Goal: Transaction & Acquisition: Book appointment/travel/reservation

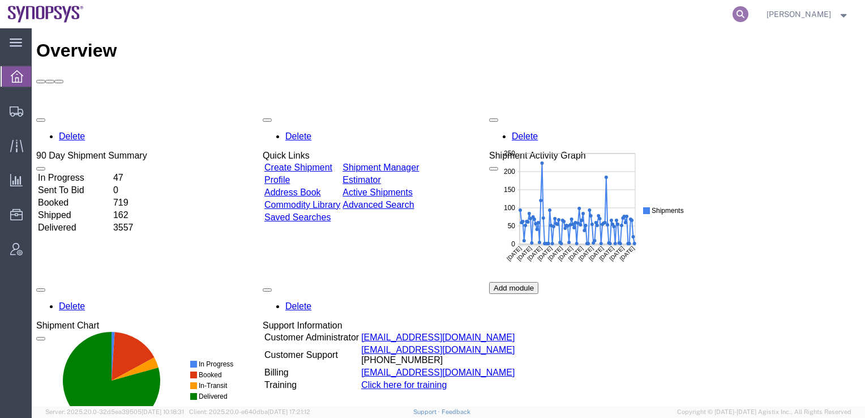
click at [749, 12] on icon at bounding box center [741, 14] width 16 height 16
paste input "57062573"
type input "57062573"
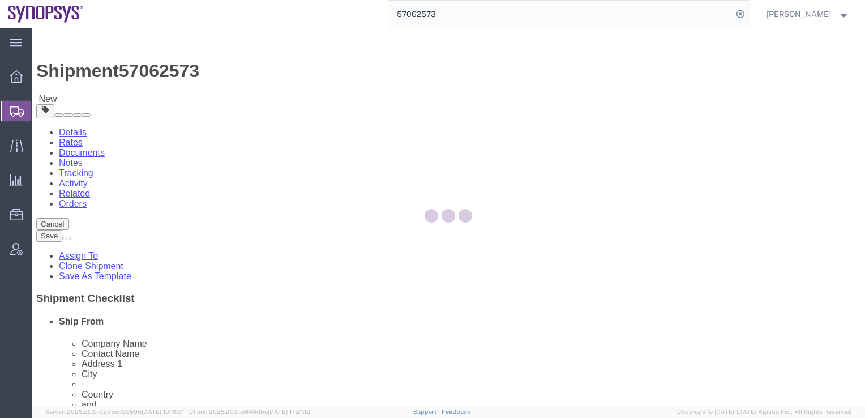
select select
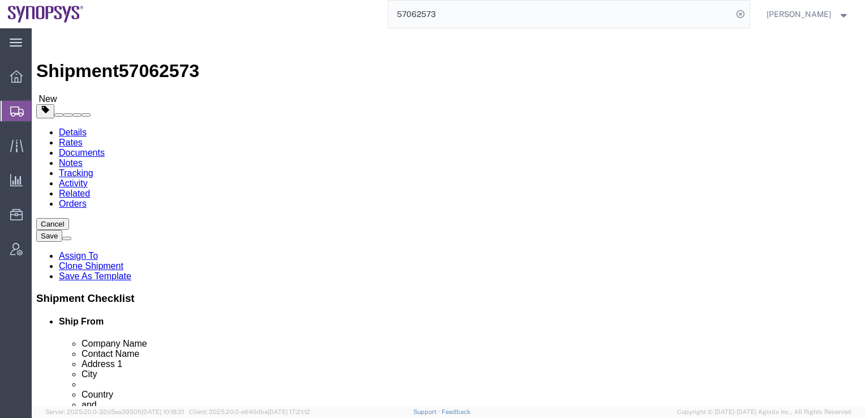
click input "ALOM sub - Building 2 (ALOM) C/O Synopsys Inc."
drag, startPoint x: 499, startPoint y: 210, endPoint x: 409, endPoint y: 211, distance: 90.1
click div "ALOM sub - Building 2 (ALOM) C/O Synopsys Inc."
drag, startPoint x: 469, startPoint y: 215, endPoint x: 415, endPoint y: 213, distance: 54.4
click div "(ALOM) C/O Synopsys Inc."
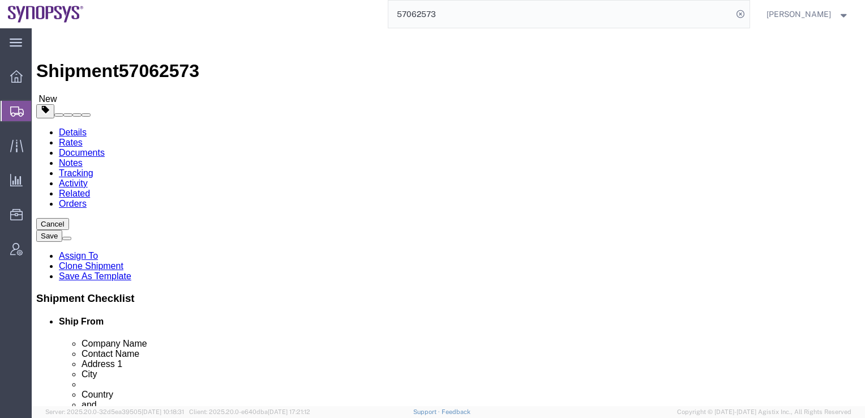
click input "Synopsys Inc."
click input "Synopsys Inc. (ALOM) C/O"
click input "Synopsys Inc. C/O(ALOM) C/O"
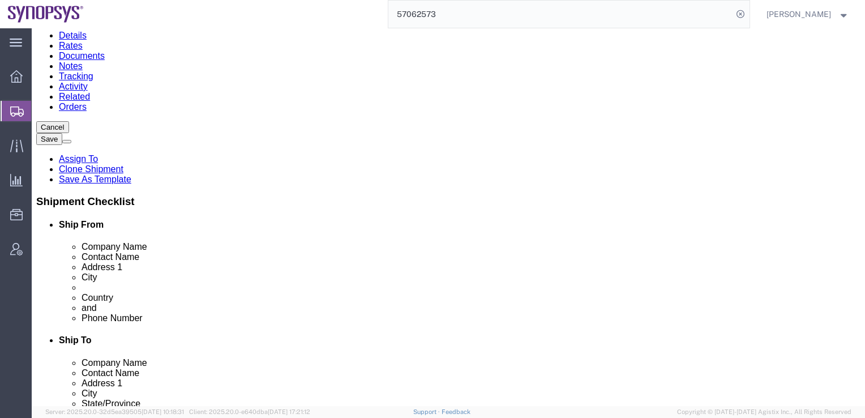
scroll to position [82, 0]
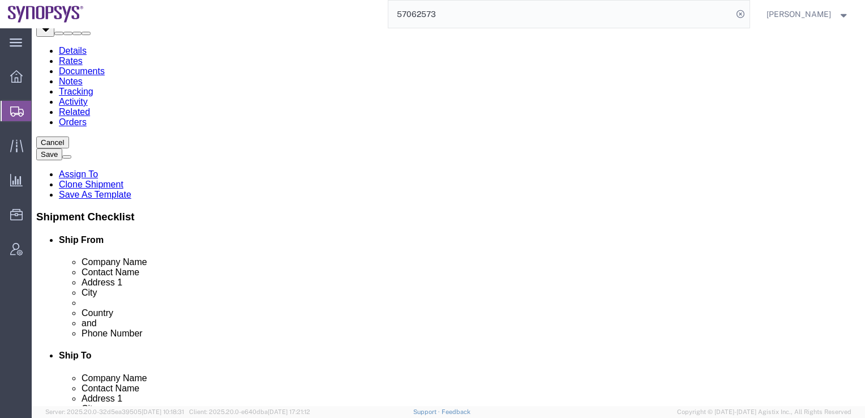
type input "Synopsys Inc. C/O(ALOM)"
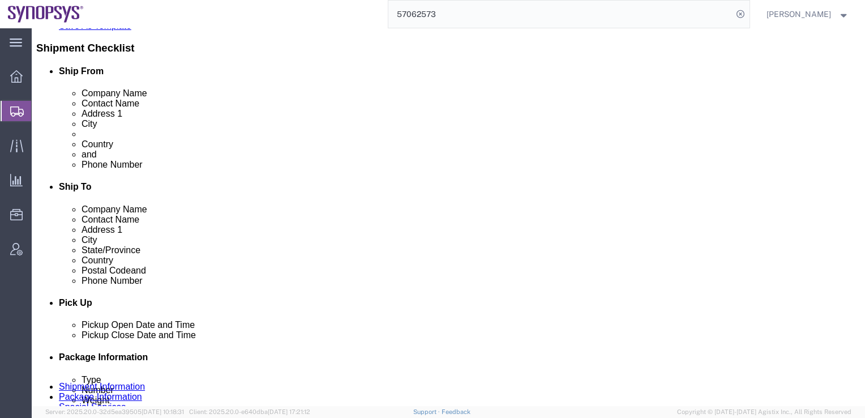
scroll to position [271, 0]
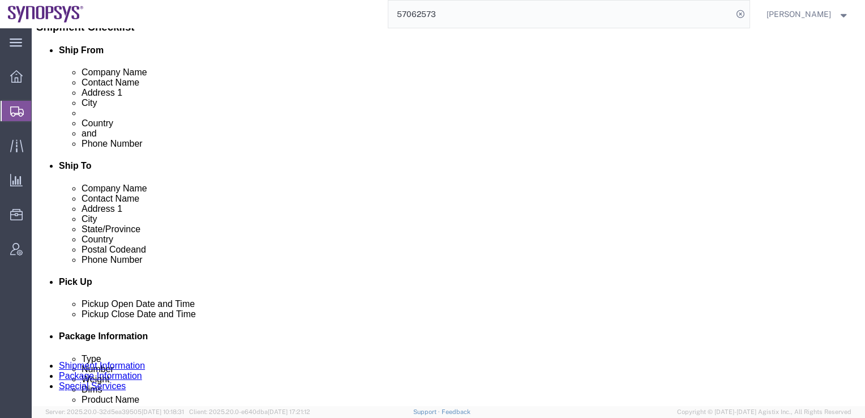
click icon
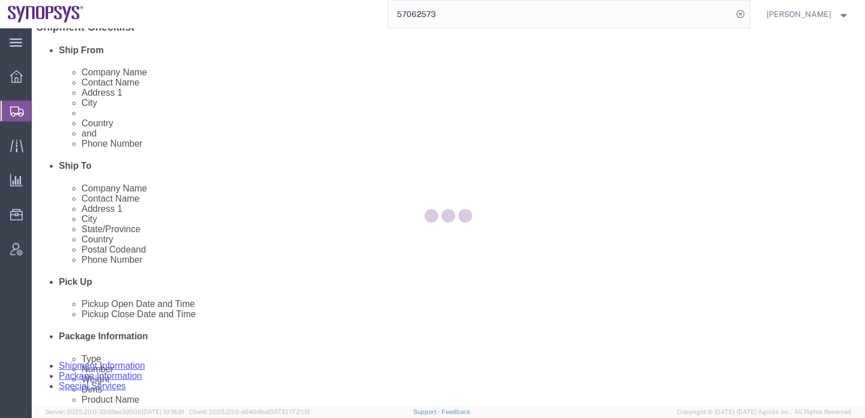
scroll to position [97, 0]
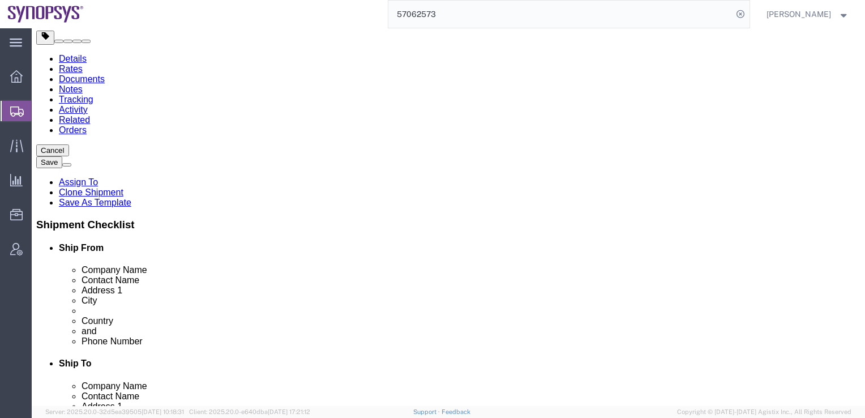
scroll to position [73, 0]
click dd "345.00 USD"
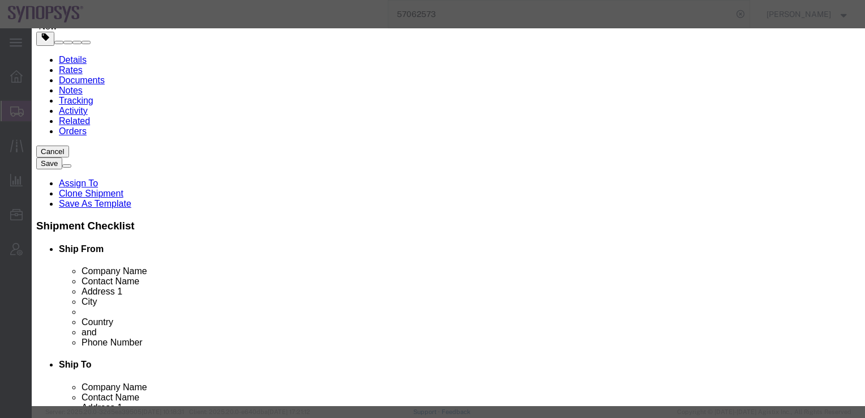
scroll to position [234, 0]
click button "Save & Close"
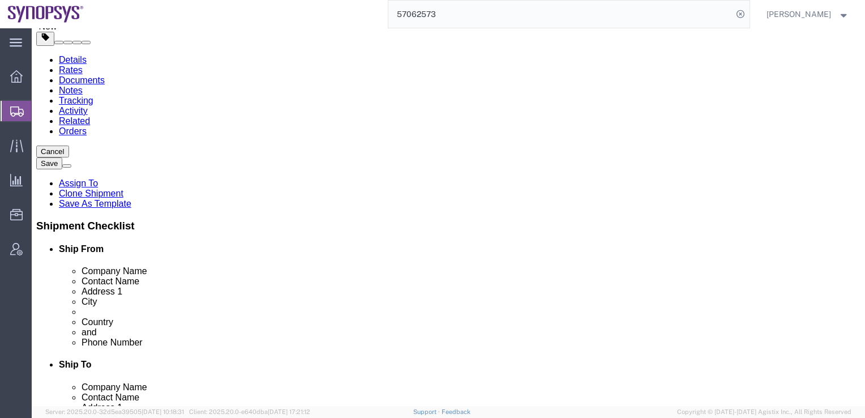
click link "Special Services"
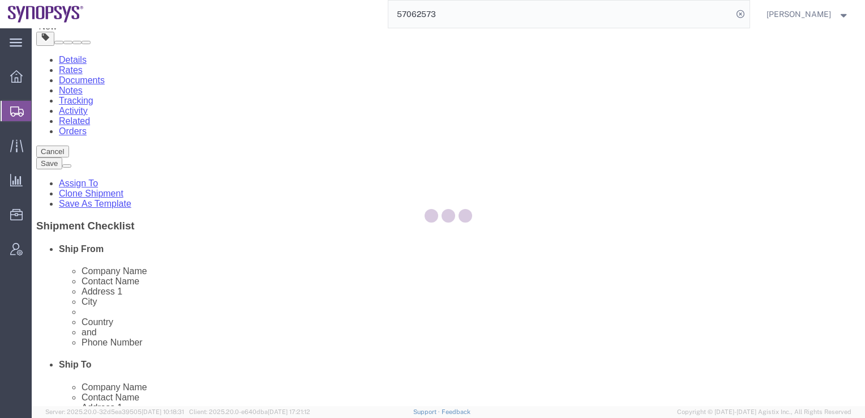
select select
select select "COSTCENTER"
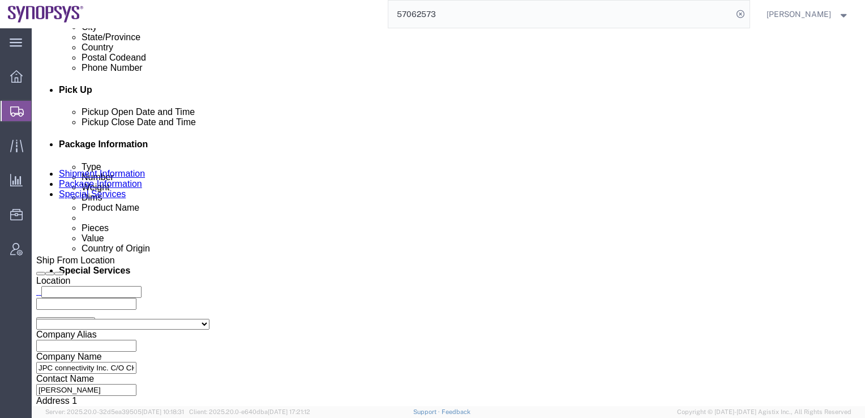
scroll to position [523, 0]
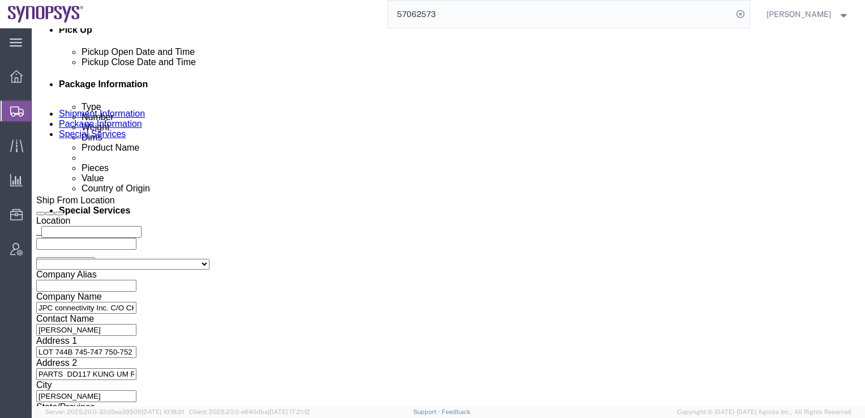
click select "Select Carriage Insurance Paid Carriage Paid To Cost and Freight Cost Insurance…"
select select "DAP"
click select "Select Carriage Insurance Paid Carriage Paid To Cost and Freight Cost Insurance…"
select select "SHIP"
select select "RCPN"
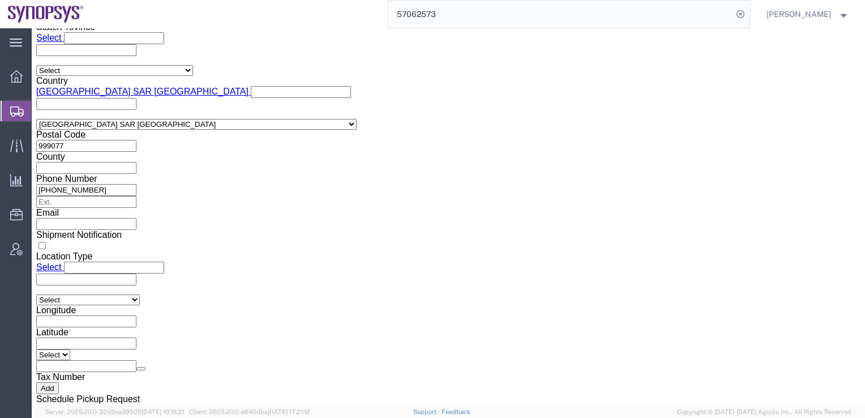
scroll to position [906, 0]
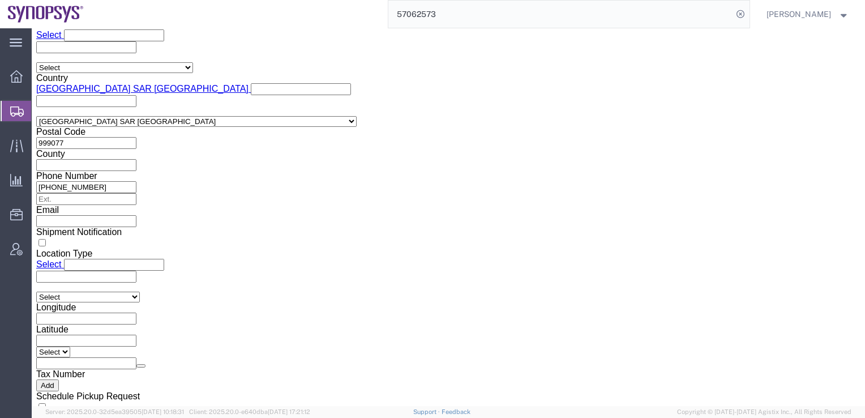
click icon
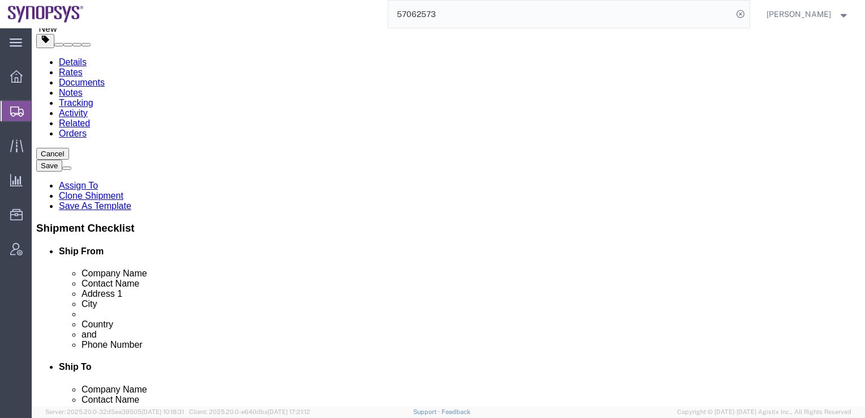
scroll to position [70, 0]
drag, startPoint x: 180, startPoint y: 225, endPoint x: 117, endPoint y: 224, distance: 63.4
click input "[PERSON_NAME]"
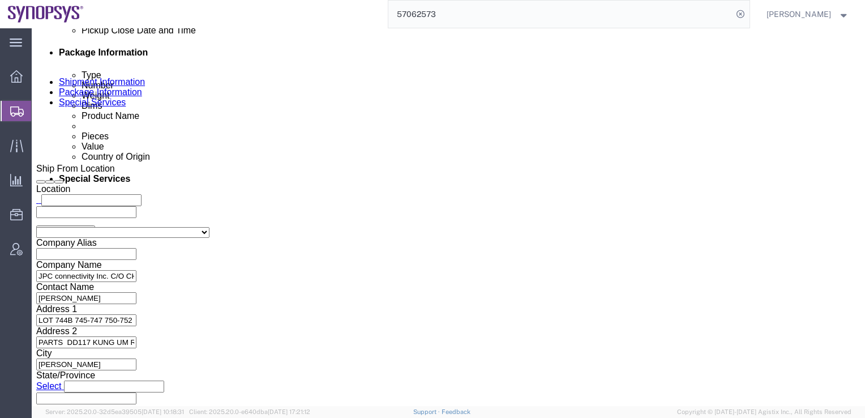
scroll to position [605, 0]
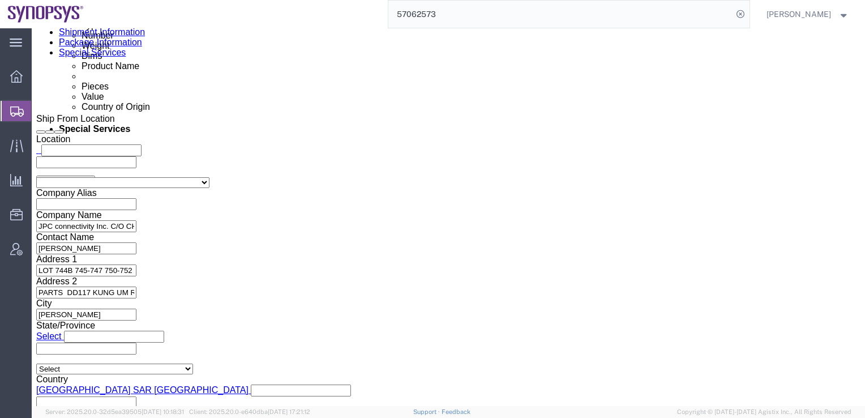
click icon
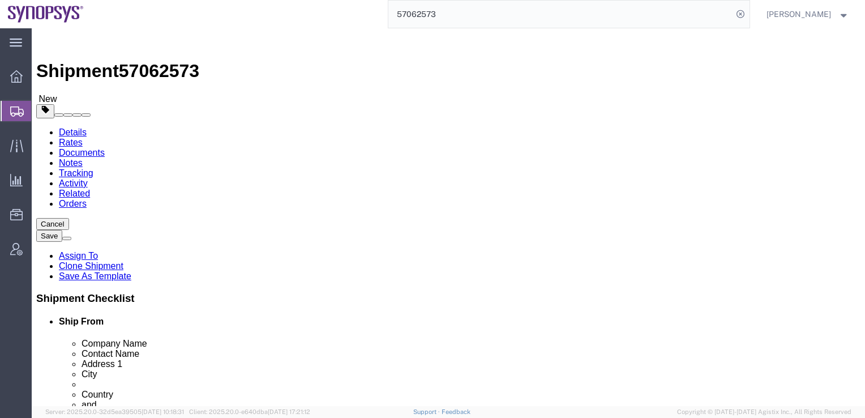
click link "Special Services"
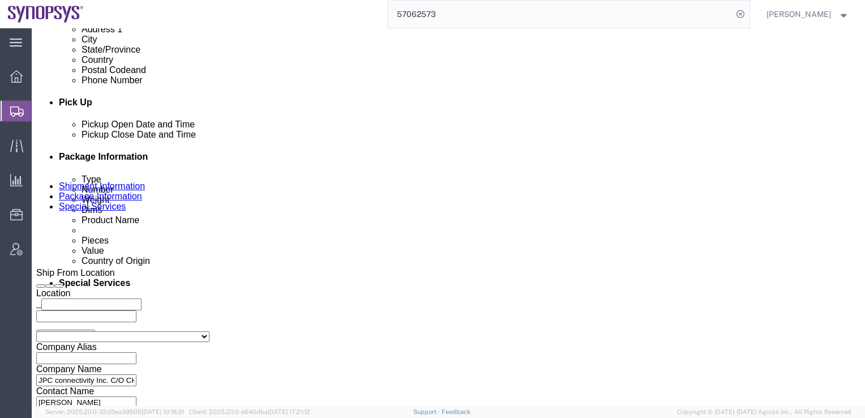
scroll to position [464, 0]
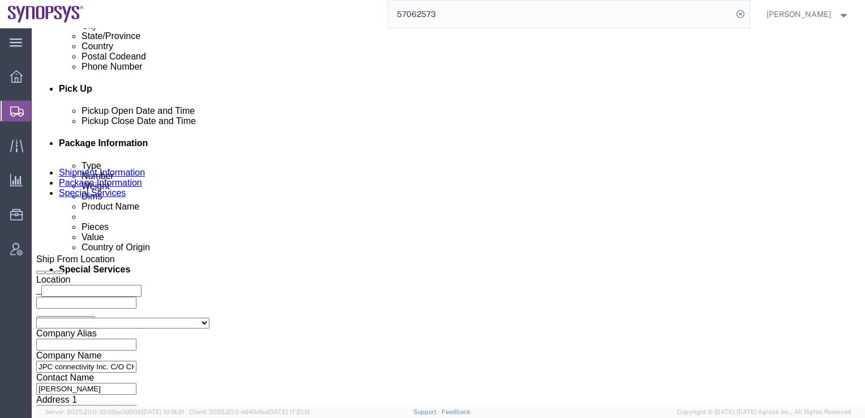
click button "Rate Shipment"
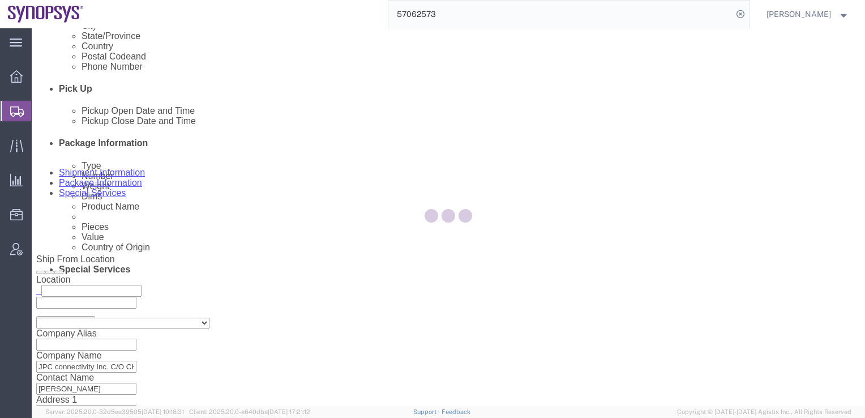
scroll to position [0, 0]
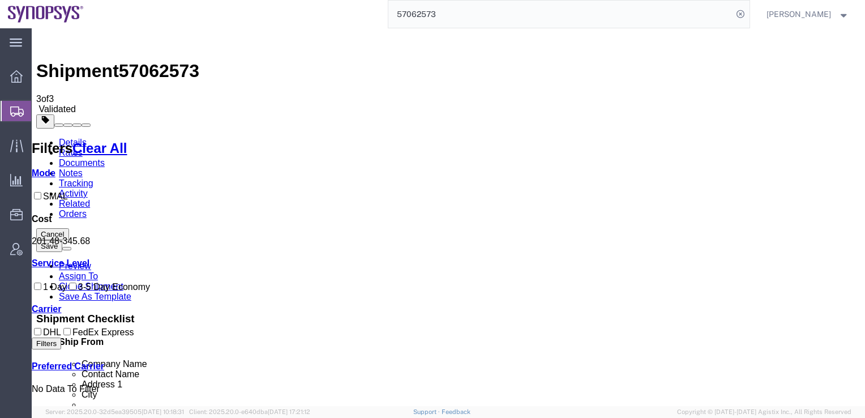
click at [70, 138] on link "Details" at bounding box center [73, 143] width 28 height 10
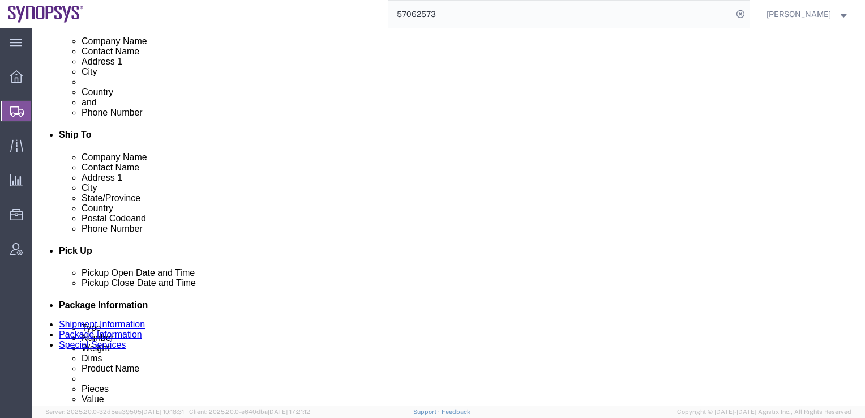
scroll to position [360, 0]
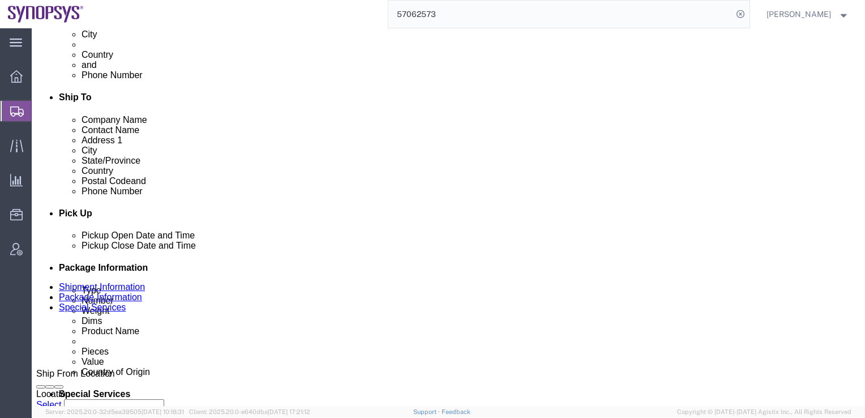
click div "[DATE] 12:50 PM"
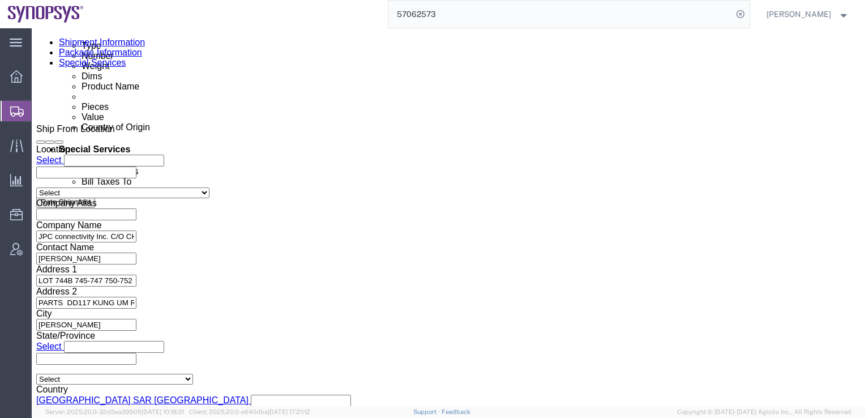
click input "1:50 PM"
type input "1:00 PM"
click button "Apply"
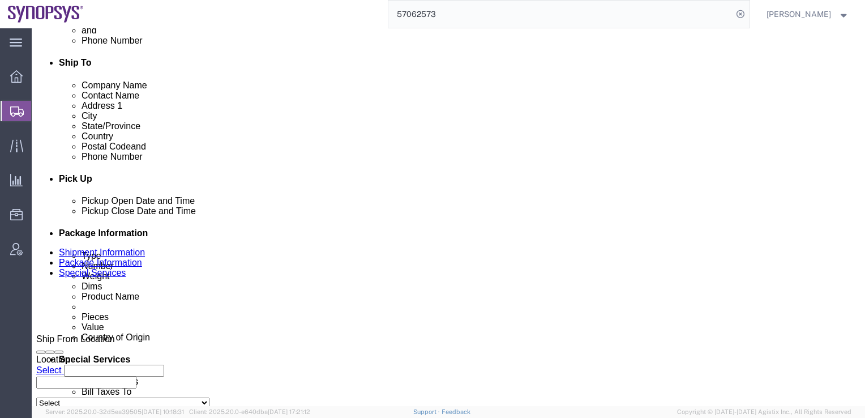
scroll to position [365, 0]
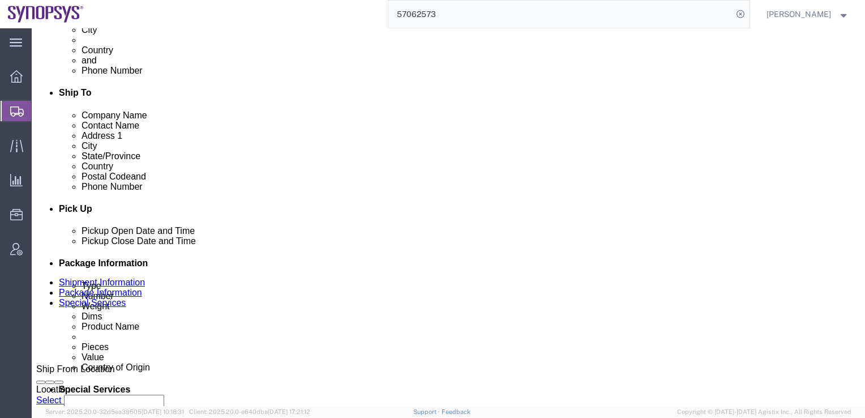
click button "Rate Shipment"
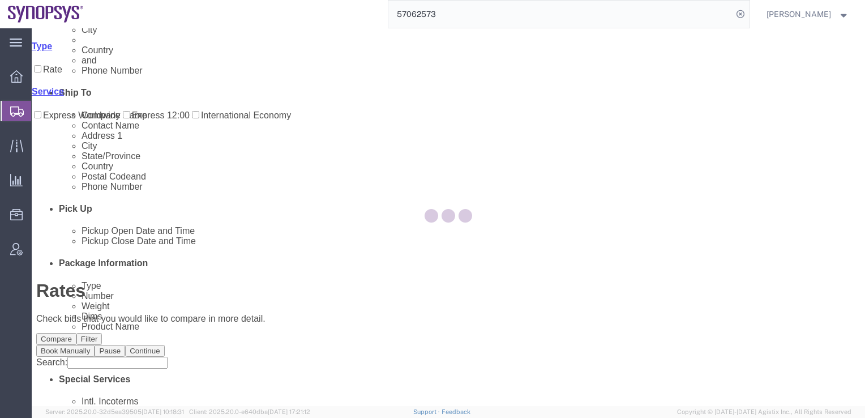
scroll to position [0, 0]
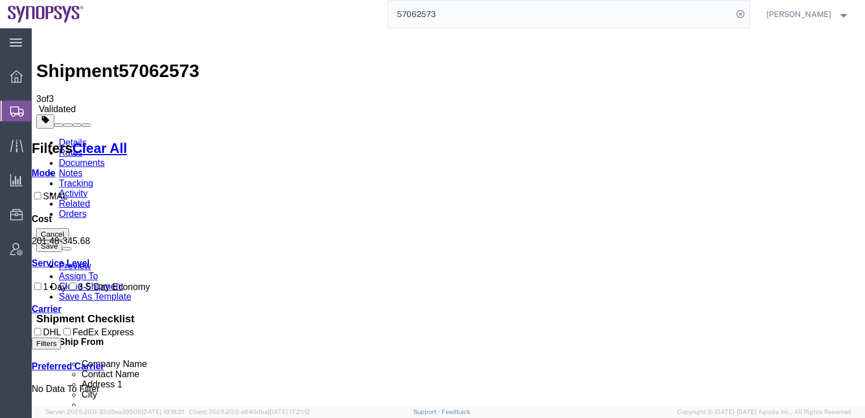
click at [75, 138] on link "Details" at bounding box center [73, 143] width 28 height 10
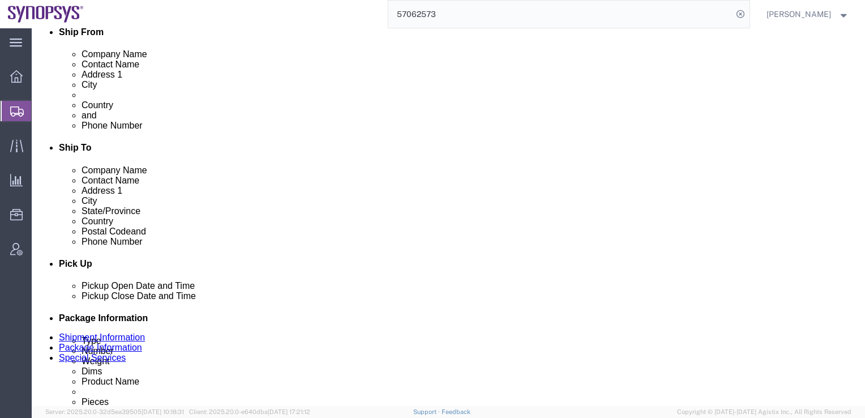
scroll to position [322, 0]
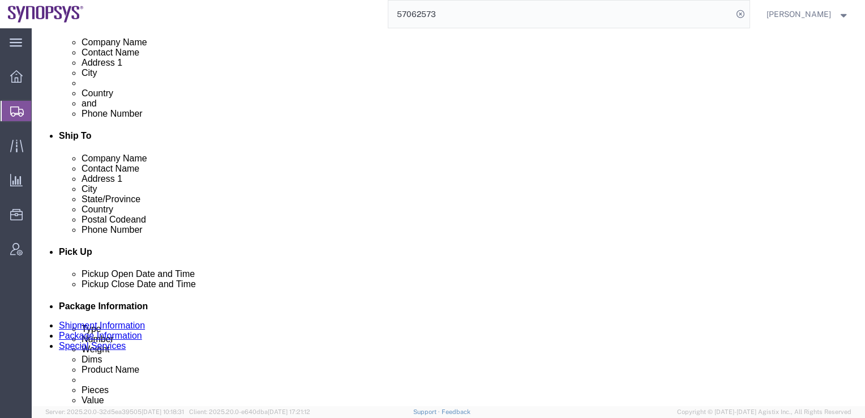
click div "[DATE] 1:00 PM"
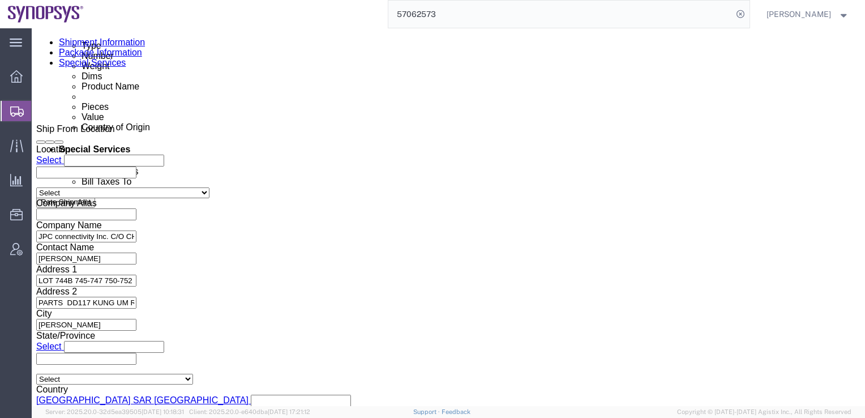
click input "1:00 PM"
type input "1:56 PM"
click button "Apply"
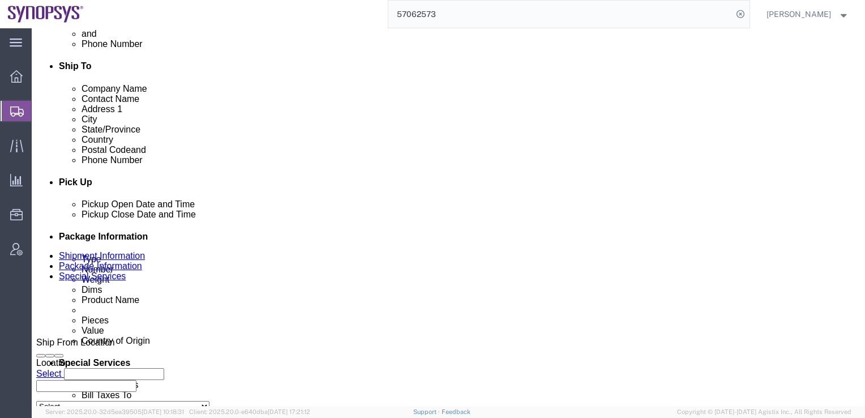
scroll to position [363, 0]
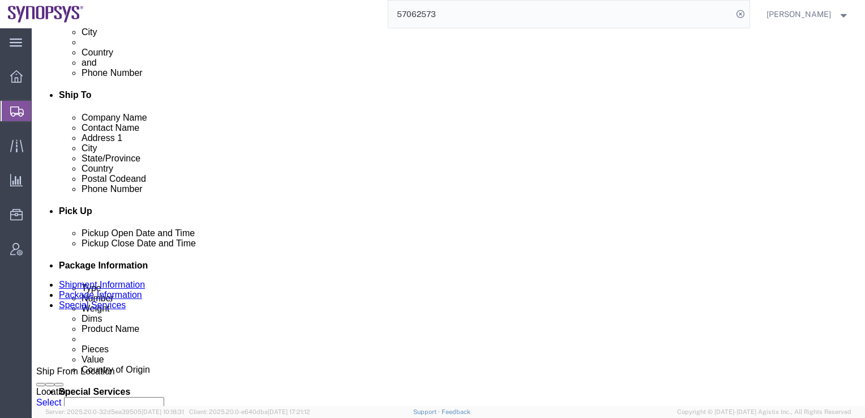
click button "Rate Shipment"
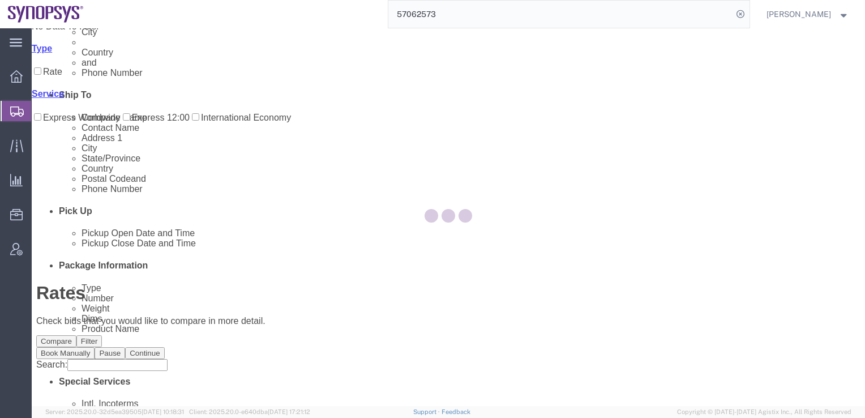
scroll to position [0, 0]
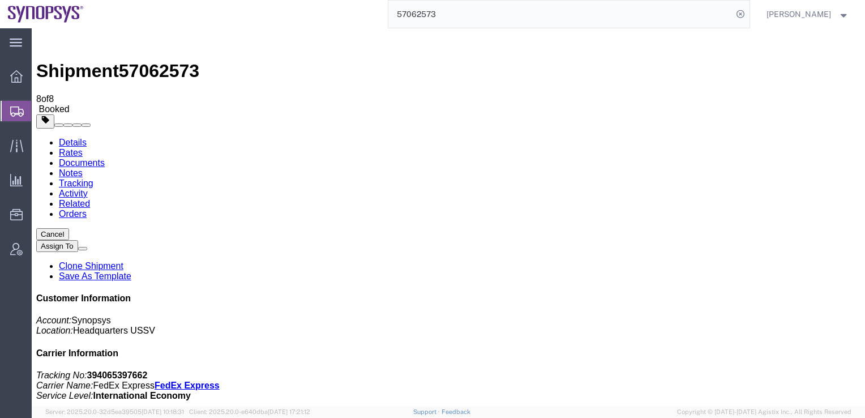
click at [79, 138] on link "Details" at bounding box center [73, 143] width 28 height 10
click link "Schedule pickup request"
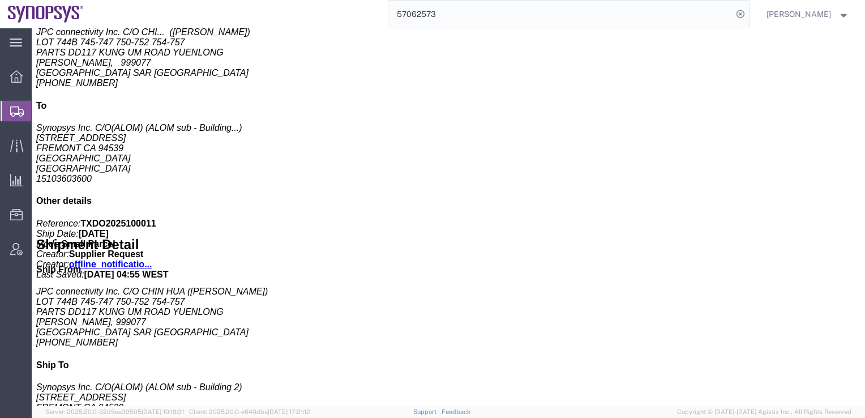
scroll to position [437, 0]
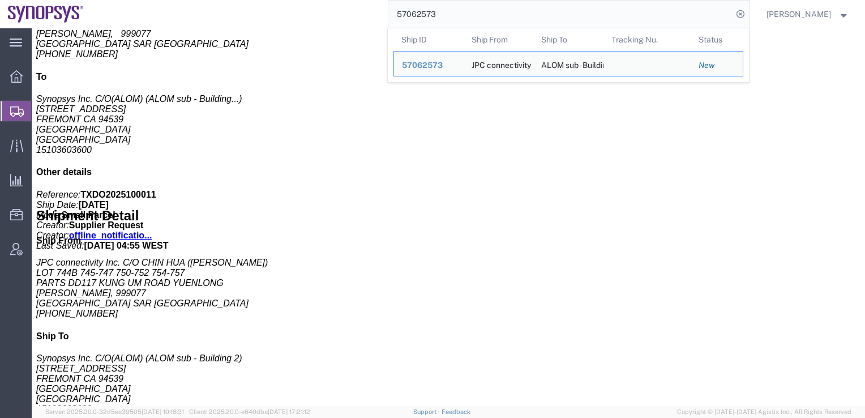
drag, startPoint x: 476, startPoint y: 15, endPoint x: 408, endPoint y: 19, distance: 68.1
click at [408, 19] on input "57062573" at bounding box center [561, 14] width 344 height 27
paste input "190"
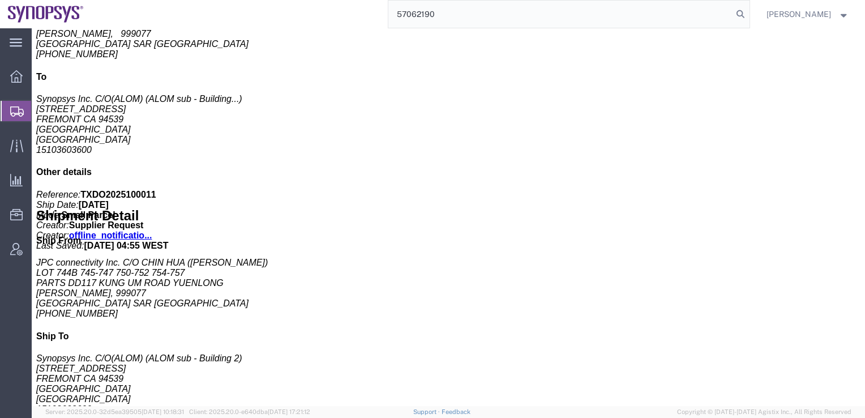
scroll to position [0, 0]
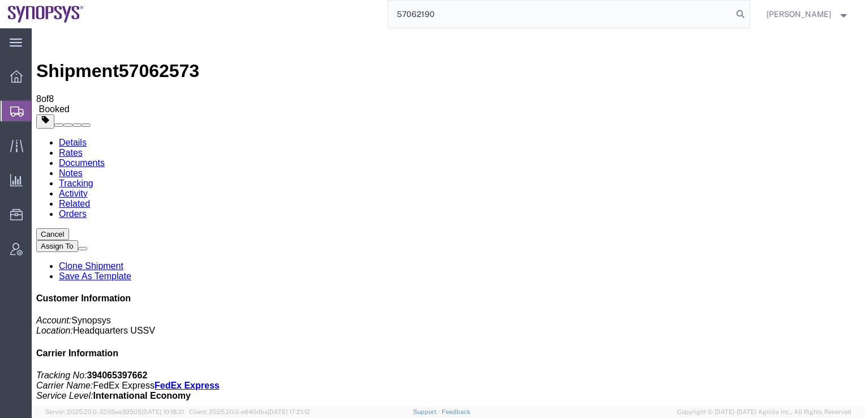
type input "57062190"
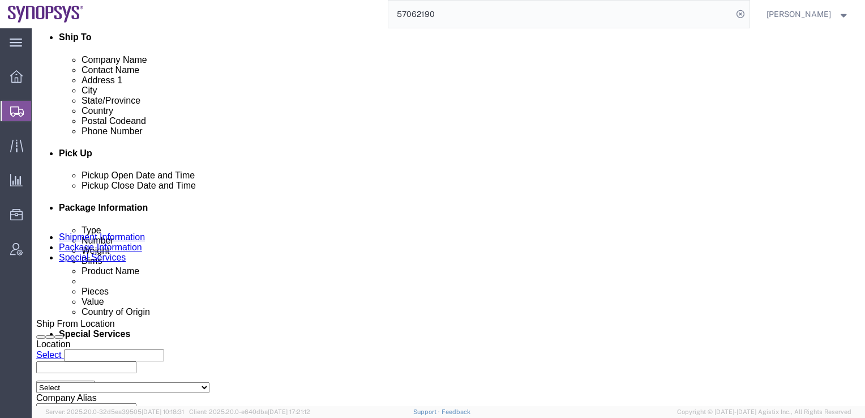
scroll to position [476, 0]
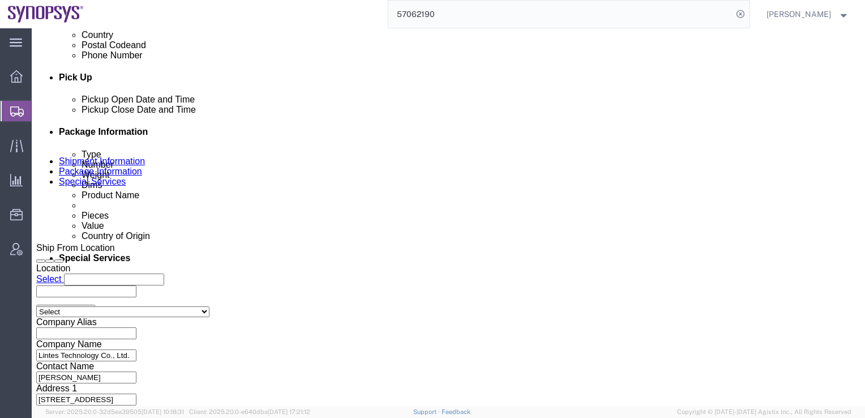
click link "Package Information"
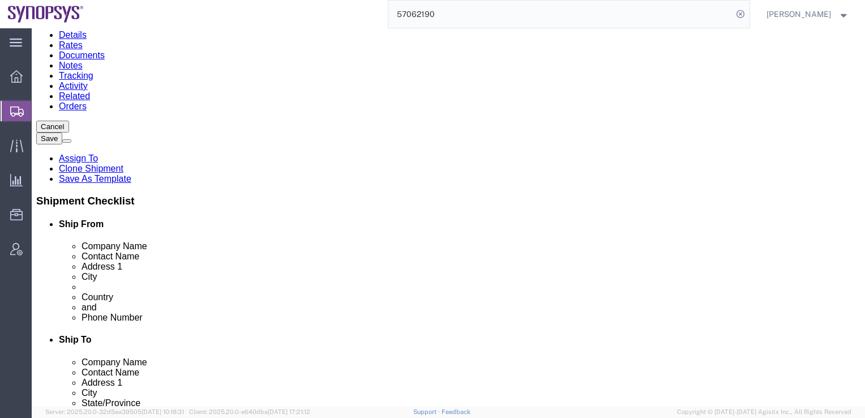
scroll to position [70, 0]
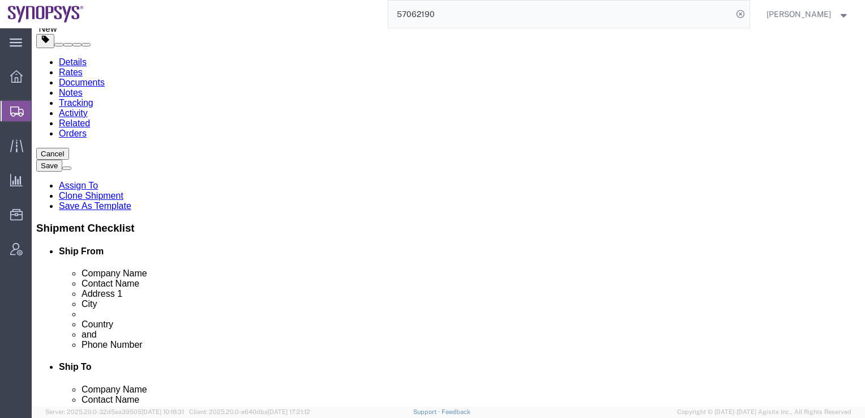
click div "Pieces: 1.00 Each Total value: 1.00 USD"
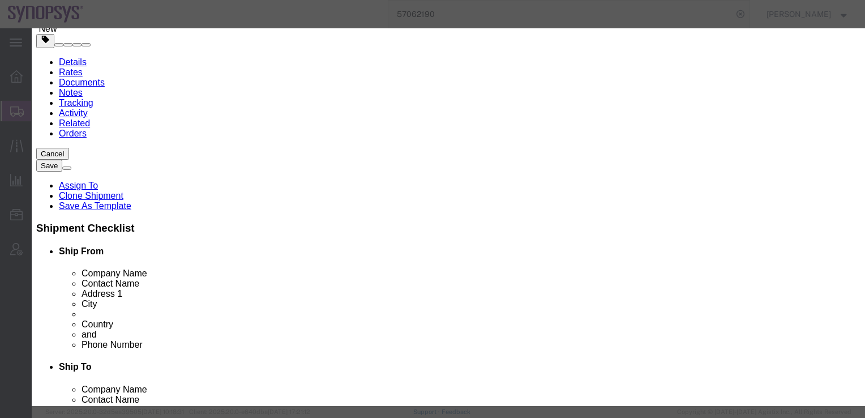
scroll to position [289, 0]
click button "button"
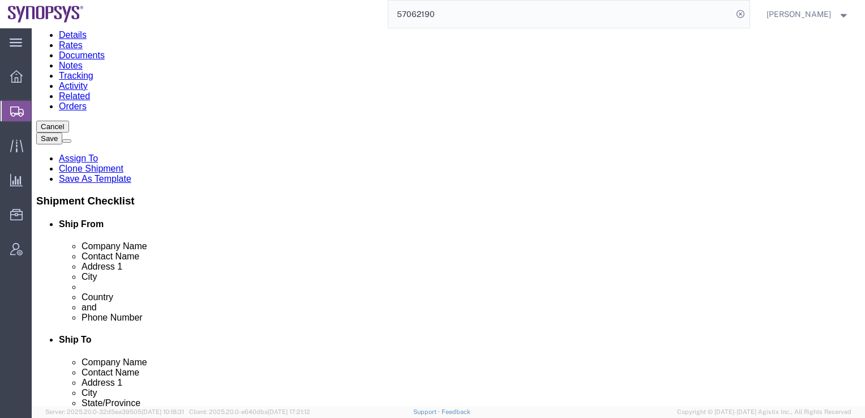
scroll to position [0, 0]
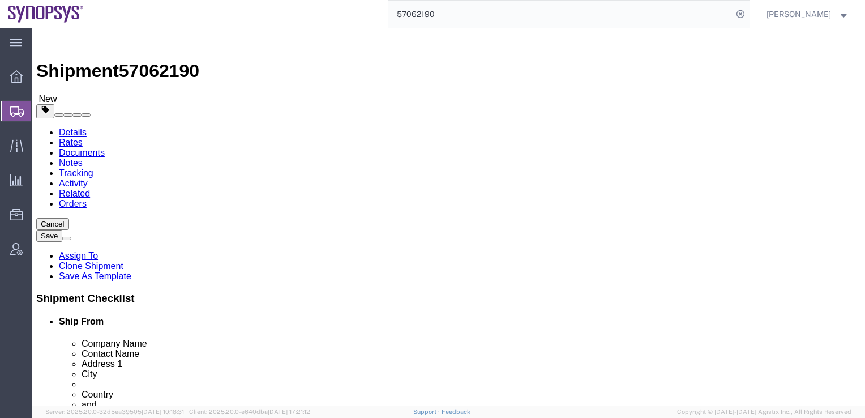
click icon
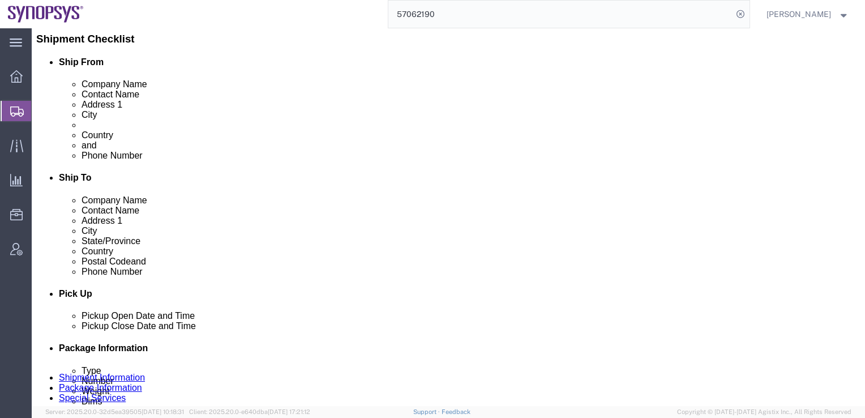
scroll to position [263, 0]
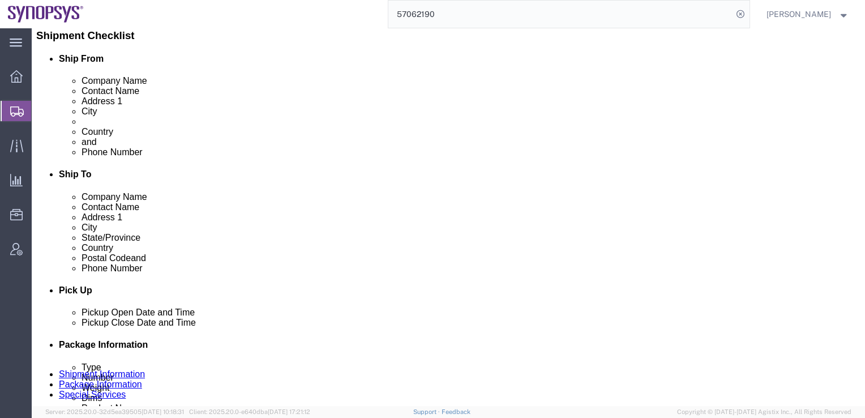
click link "Documents"
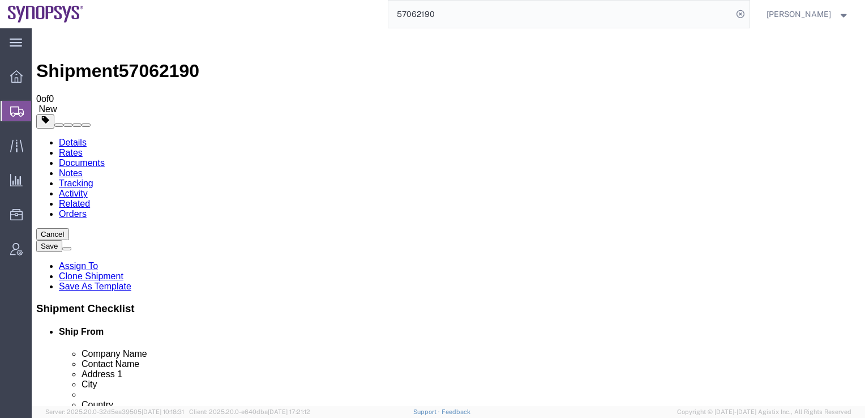
click at [78, 138] on link "Details" at bounding box center [73, 143] width 28 height 10
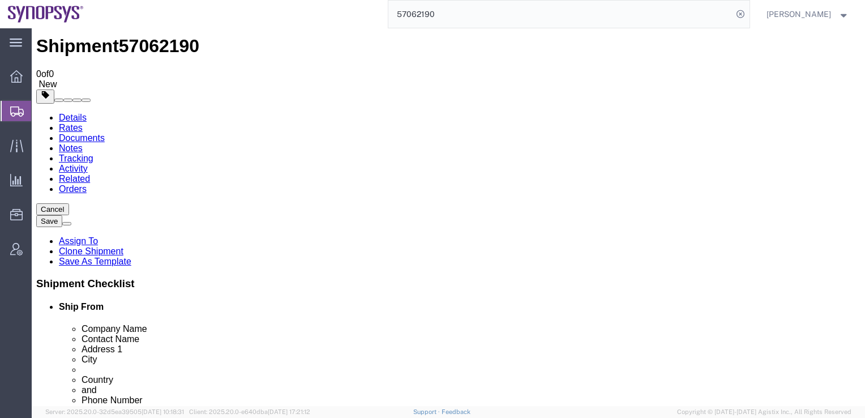
scroll to position [27, 0]
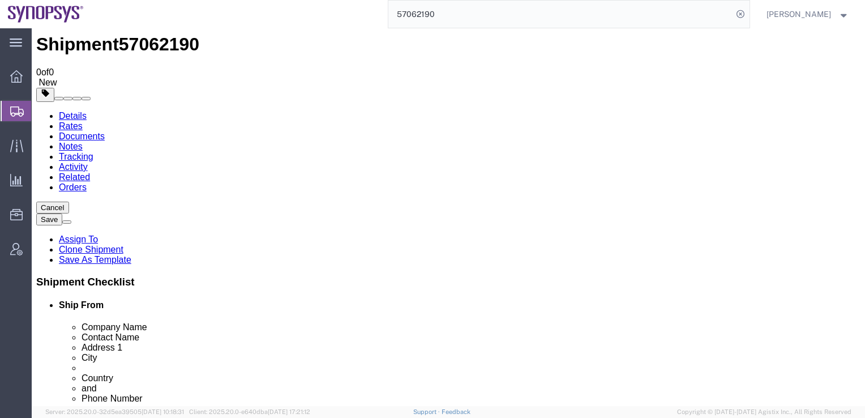
click icon
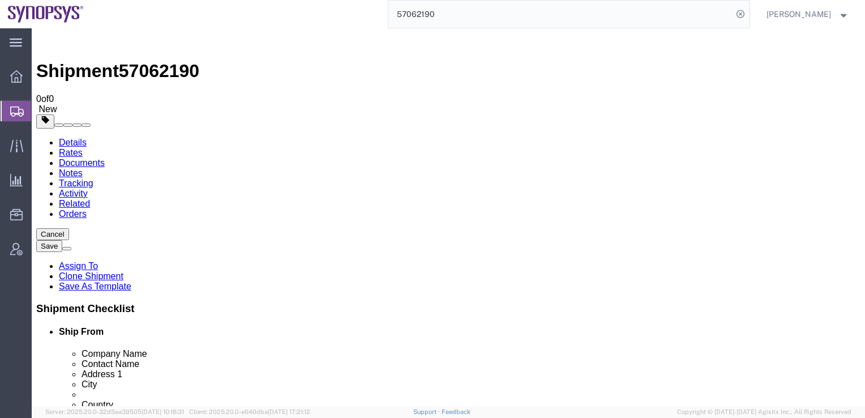
click icon
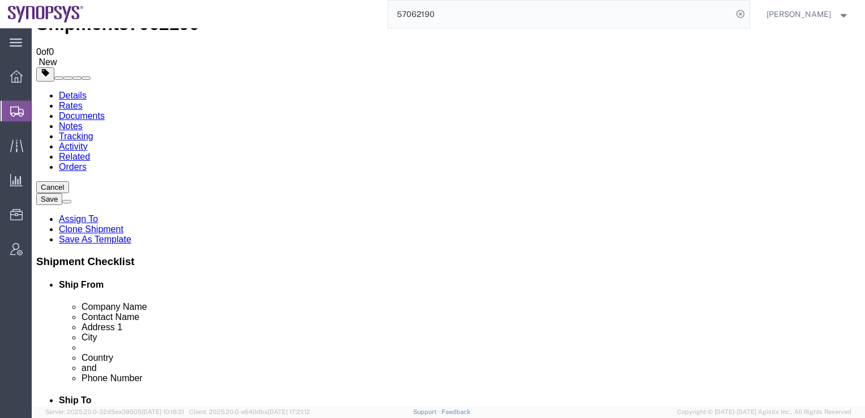
scroll to position [46, 0]
click select "Select cm ft in"
select select "CM"
click select "Select cm ft in"
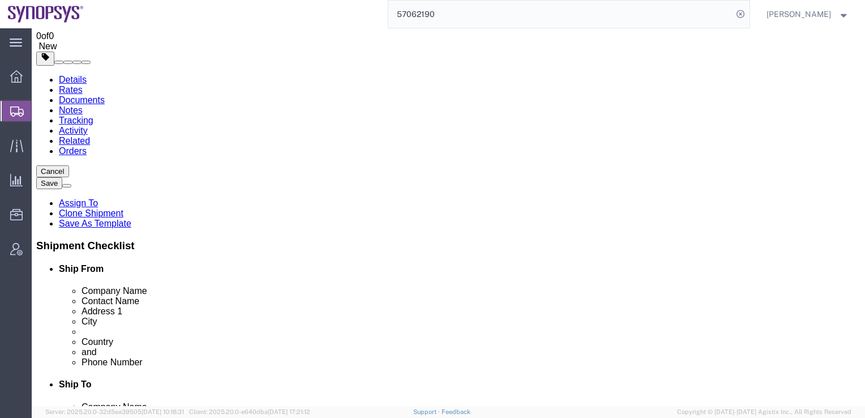
click dd "1.00 Each"
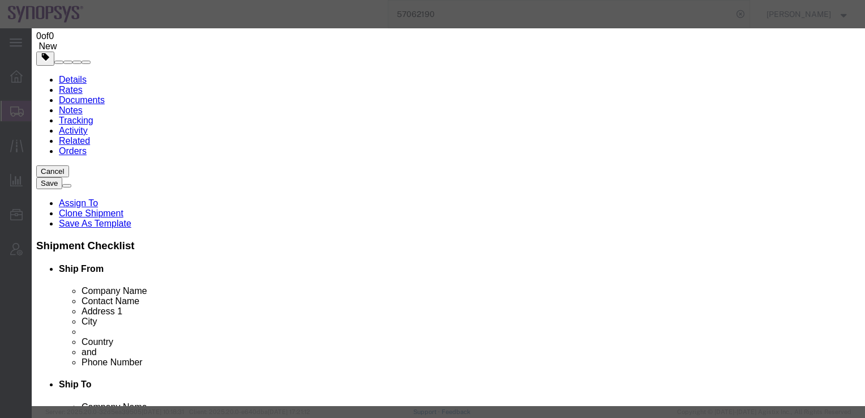
scroll to position [165, 0]
click div
click button "Close"
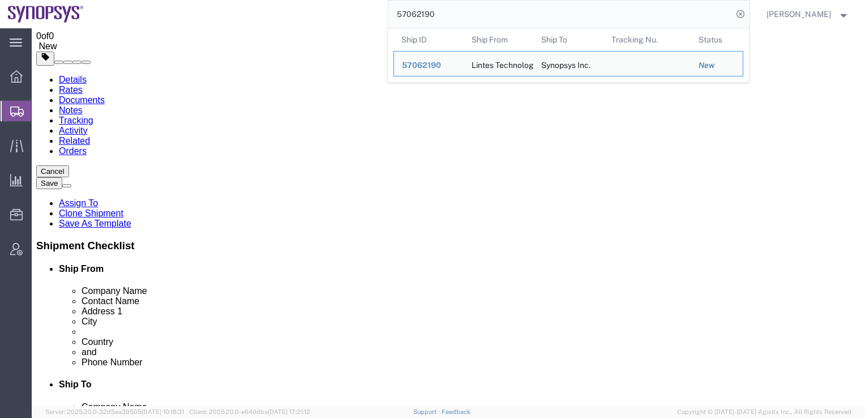
drag, startPoint x: 484, startPoint y: 16, endPoint x: 391, endPoint y: 26, distance: 93.4
click at [391, 26] on div "57062190 Ship ID Ship From Ship To Tracking Nu. Status Ship ID 57062190 Ship Fr…" at bounding box center [421, 14] width 659 height 28
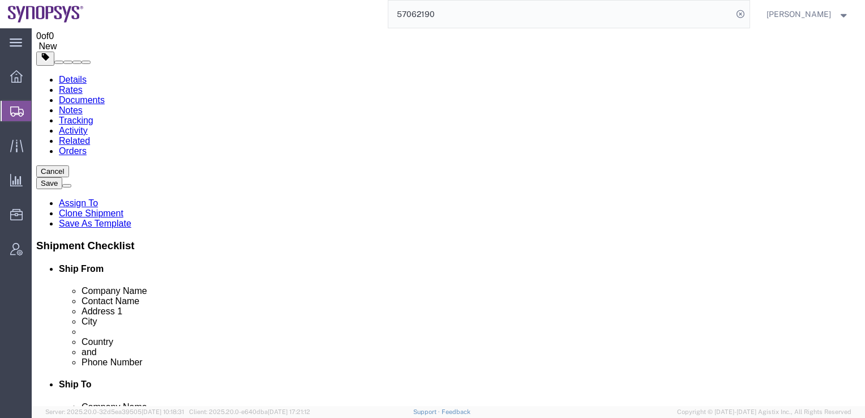
paste input "6108106"
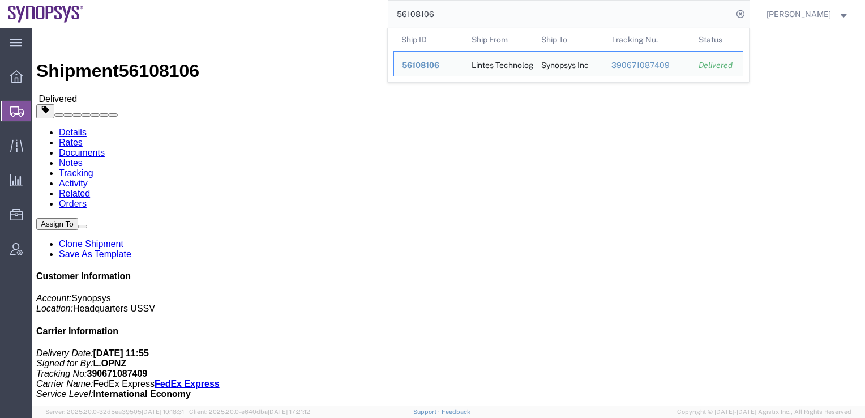
drag, startPoint x: 501, startPoint y: 15, endPoint x: 374, endPoint y: 16, distance: 126.9
click at [374, 16] on div "56108106 Ship ID Ship From Ship To Tracking Nu. Status Ship ID 56108106 Ship Fr…" at bounding box center [421, 14] width 659 height 28
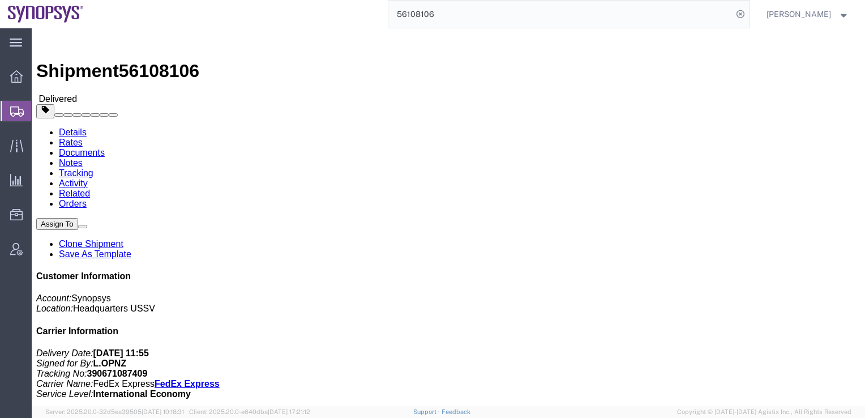
paste input "7062190"
type input "57062190"
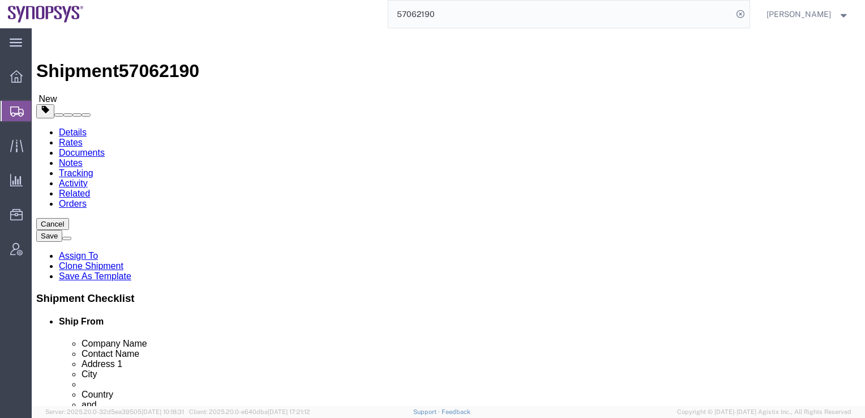
click input "[STREET_ADDRESS]"
type input "[STREET_ADDRESS]"
click input "[PERSON_NAME],"
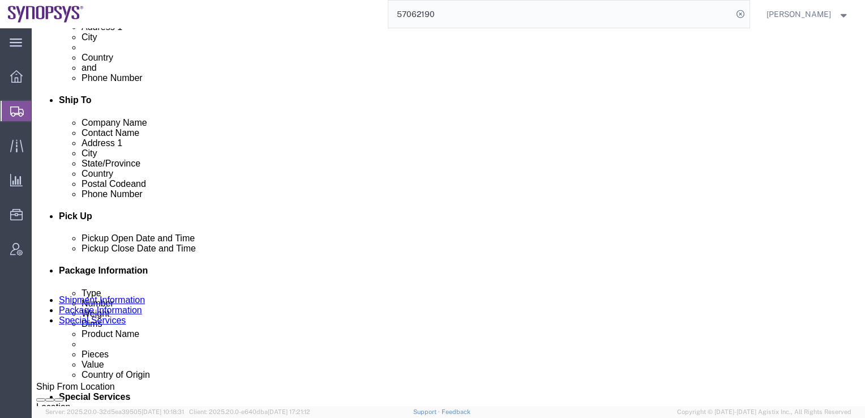
scroll to position [342, 0]
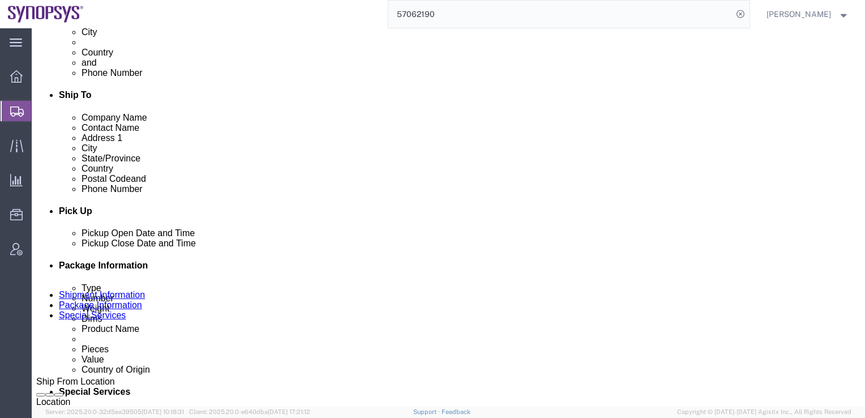
type input "[PERSON_NAME]"
click link "Package Information"
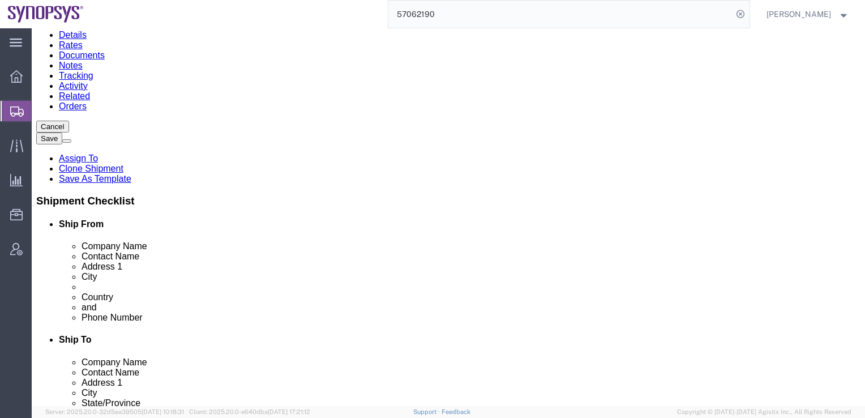
scroll to position [65, 0]
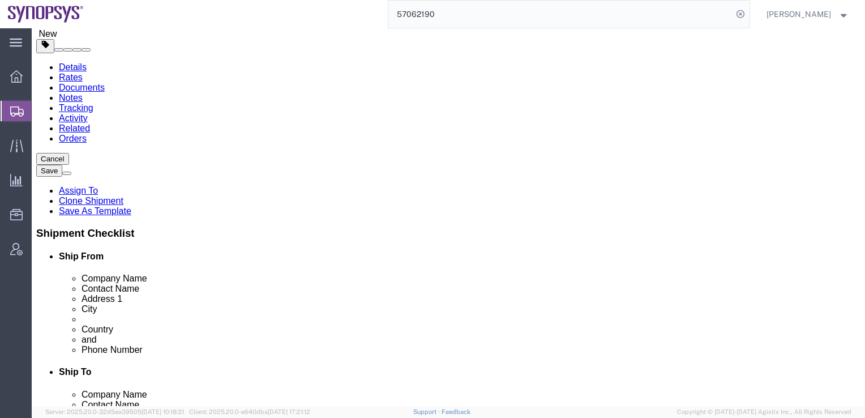
click div "Pieces: 1.00 Each Total value: 1.00 USD"
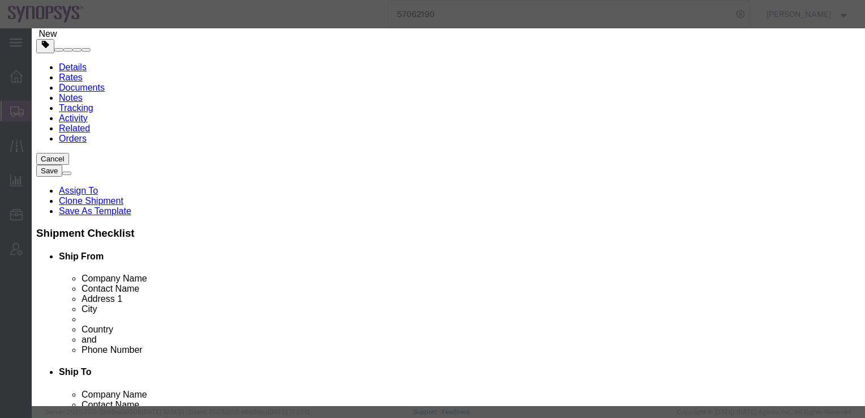
scroll to position [223, 0]
click at [32, 28] on agx-top-navbar "57062190 [PERSON_NAME]" at bounding box center [32, 223] width 0 height 390
click button "button"
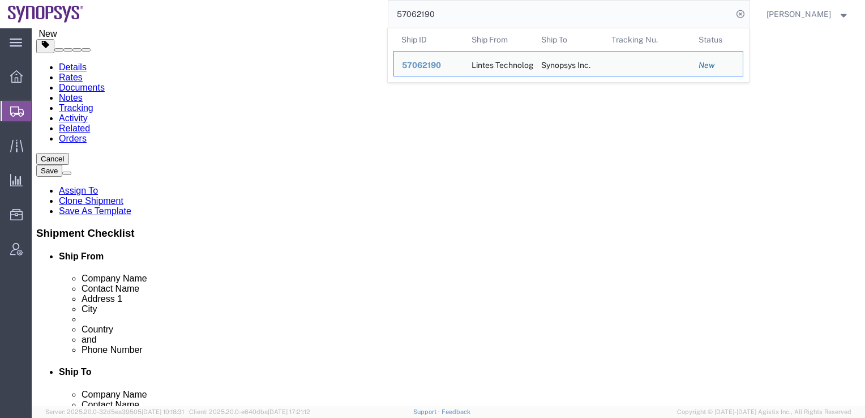
drag, startPoint x: 496, startPoint y: 10, endPoint x: 396, endPoint y: 12, distance: 99.7
click at [396, 12] on div "57062190 Ship ID Ship From Ship To Tracking Nu. Status Ship ID 57062190 Ship Fr…" at bounding box center [421, 14] width 659 height 28
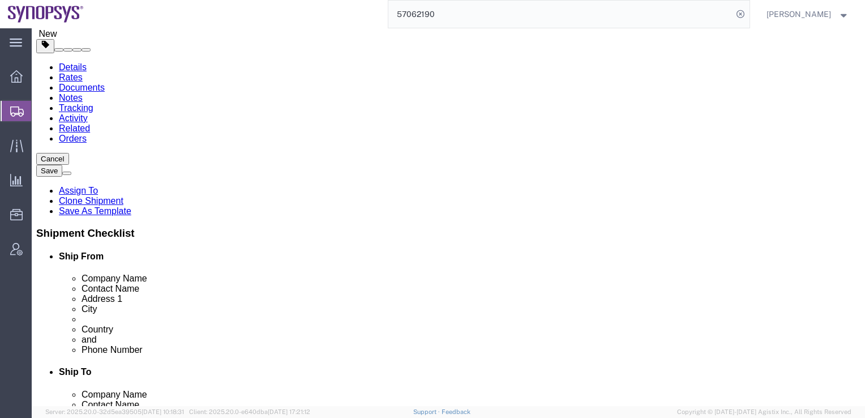
paste input "1"
type input "57062191"
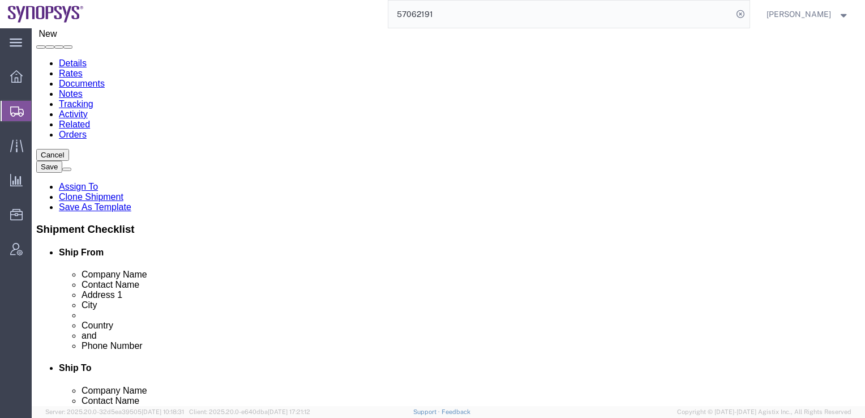
select select "63098"
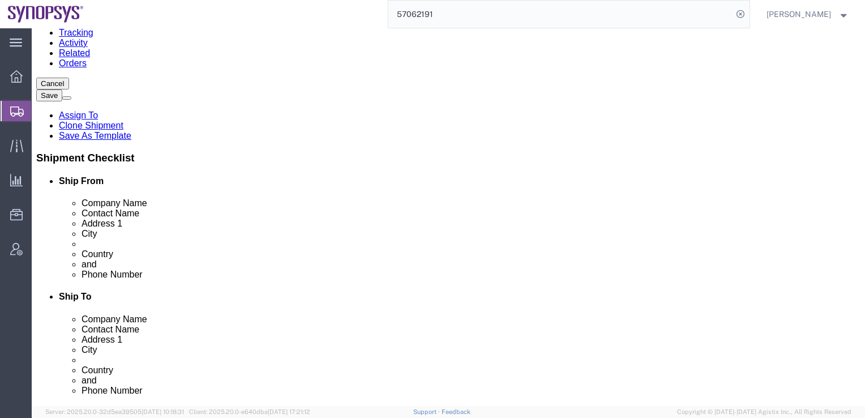
scroll to position [173, 0]
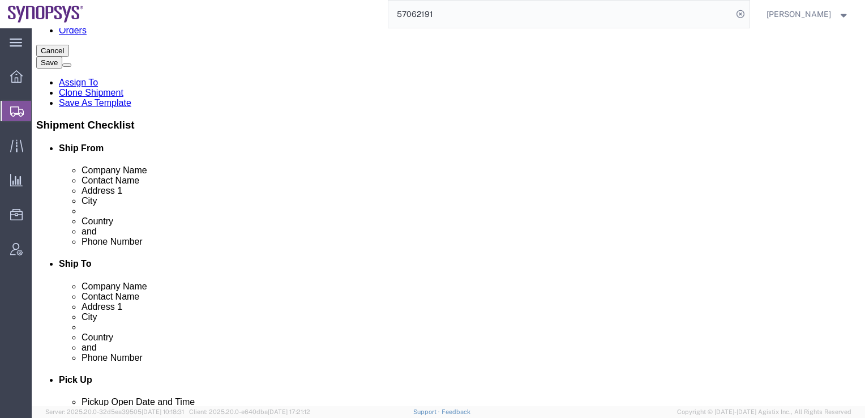
click link "ADDITIONAL INFORMATION"
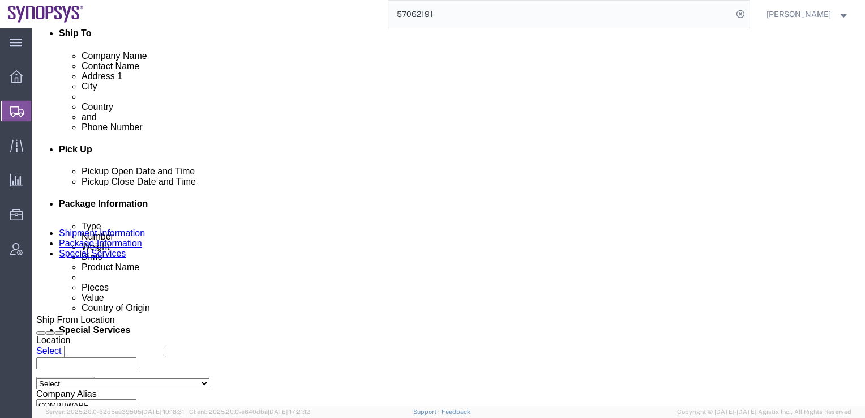
scroll to position [404, 0]
click link "Package Information"
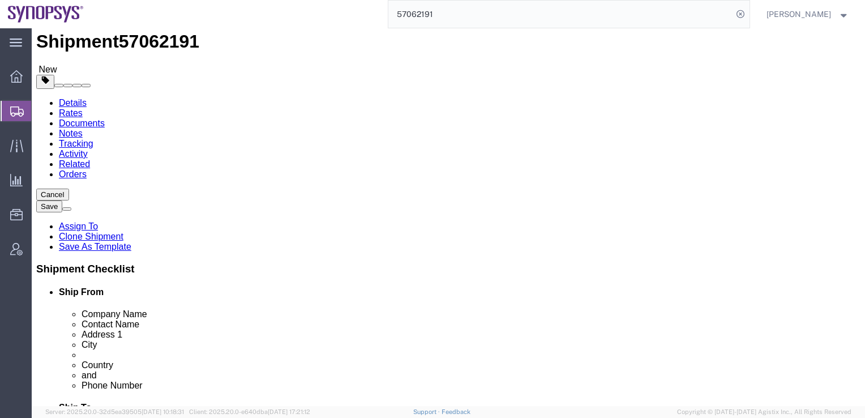
scroll to position [29, 0]
click dd "2.00 Carton"
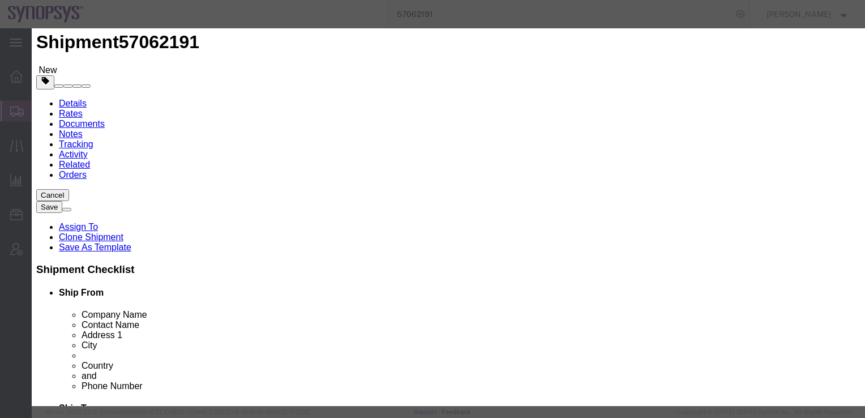
drag, startPoint x: 349, startPoint y: 30, endPoint x: 340, endPoint y: 40, distance: 13.6
click h3 "Edit content"
click select "Select Bag Barrels 100Board Feet Bottle Box Blister Pack Carats Can Capsule Car…"
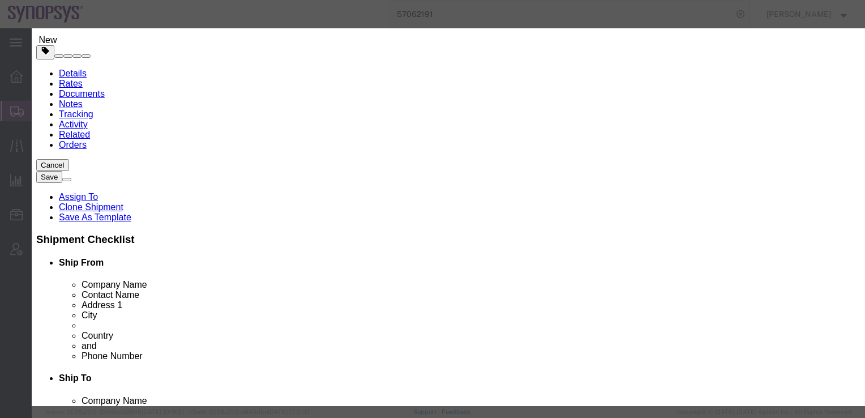
scroll to position [47, 0]
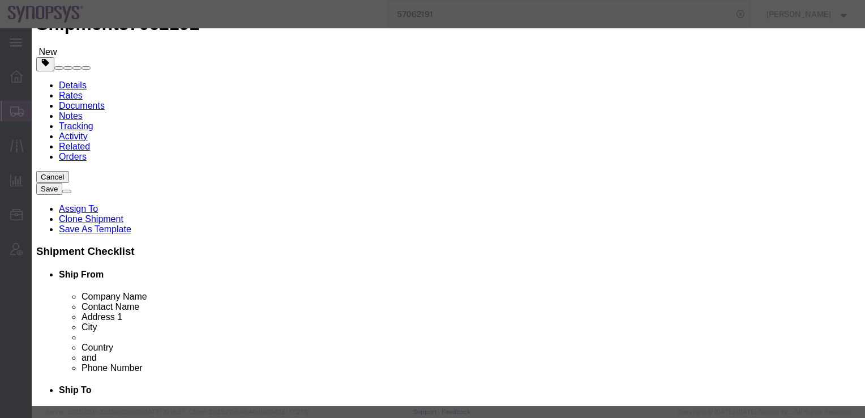
click div "Description 2000W POWER Commodity Category Select Country Of Origin Select [GEO…"
click button "Save & Close"
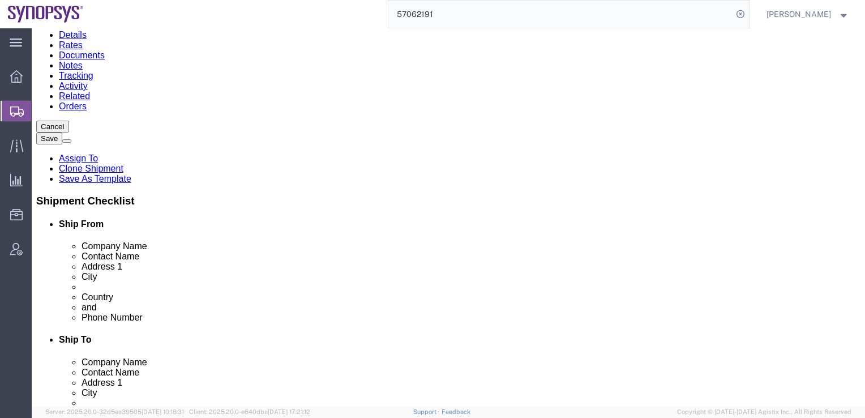
scroll to position [97, 0]
click div "Previous Continue"
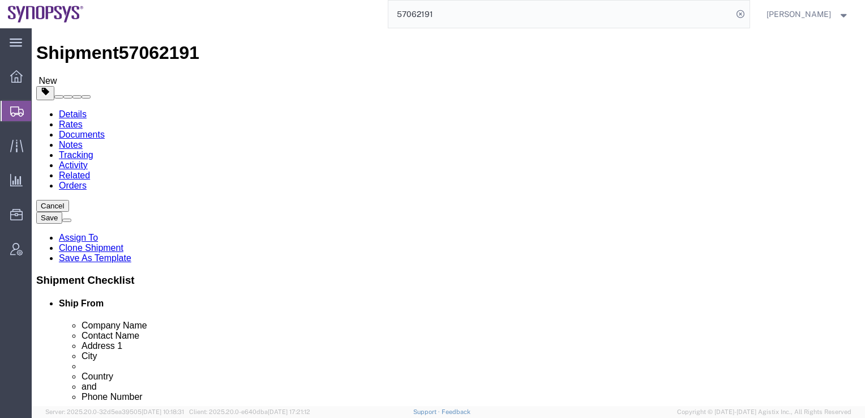
scroll to position [18, 0]
click link "Shipment Information"
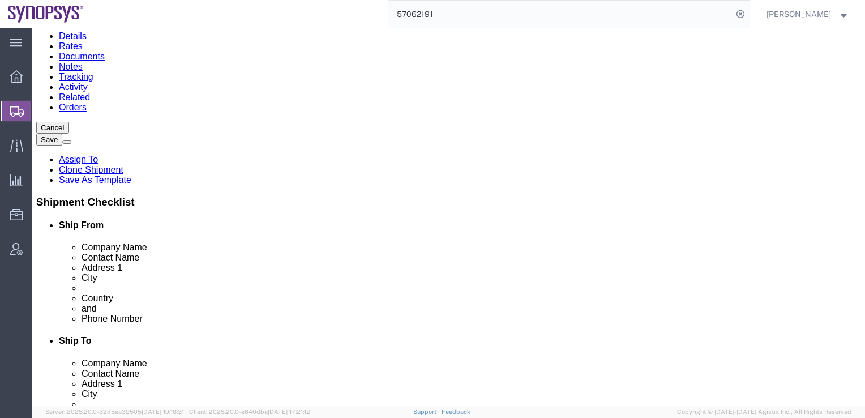
scroll to position [123, 0]
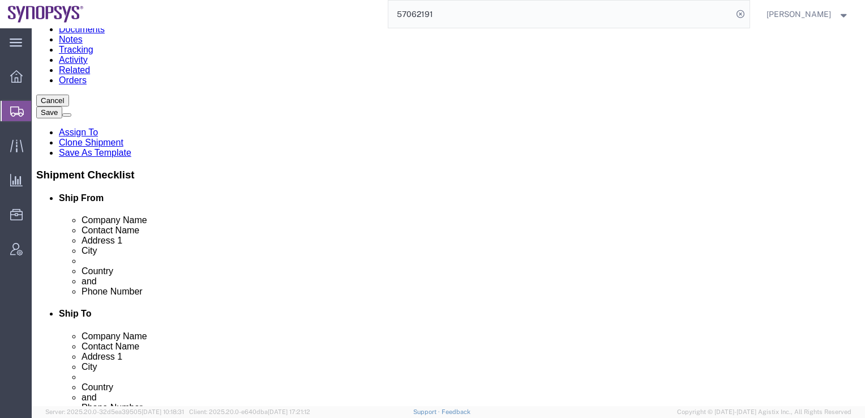
drag, startPoint x: 274, startPoint y: 282, endPoint x: 138, endPoint y: 266, distance: 136.9
click div "Location Select Select My Profile Location [GEOGRAPHIC_DATA] DE04 Agrate Brianz…"
click input "[PERSON_NAME][EMAIL_ADDRESS][PERSON_NAME][DOMAIN_NAME]"
drag, startPoint x: 267, startPoint y: 278, endPoint x: 126, endPoint y: 267, distance: 141.4
click div "Location Select Select My Profile Location [GEOGRAPHIC_DATA] DE04 Agrate Brianz…"
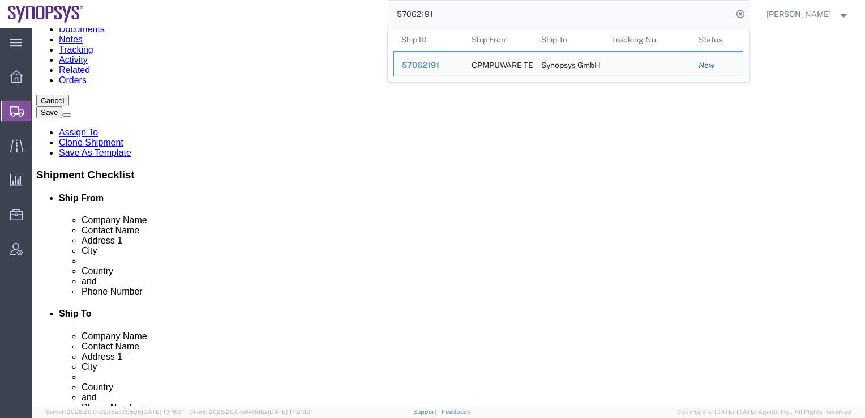
drag, startPoint x: 464, startPoint y: 10, endPoint x: 368, endPoint y: 12, distance: 96.9
click at [368, 12] on div "57062191 Ship ID Ship From Ship To Tracking Nu. Status Ship ID 57062191 Ship Fr…" at bounding box center [421, 14] width 659 height 28
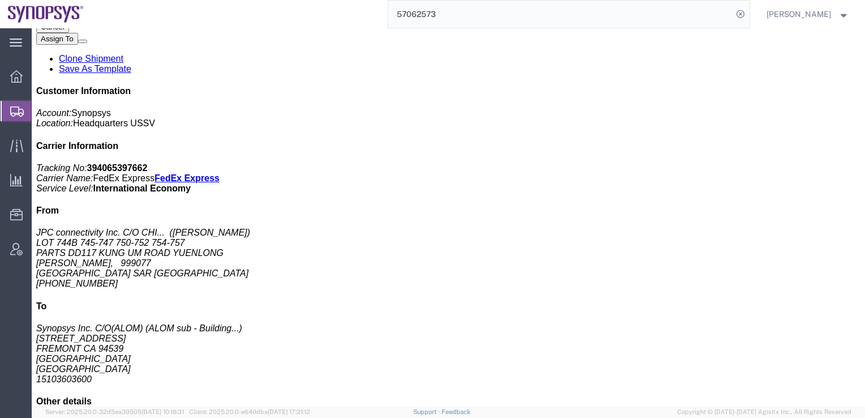
scroll to position [202, 0]
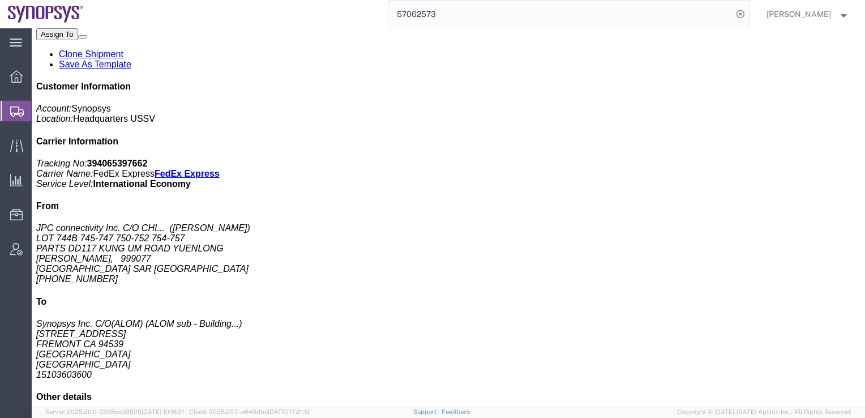
click link "Notes"
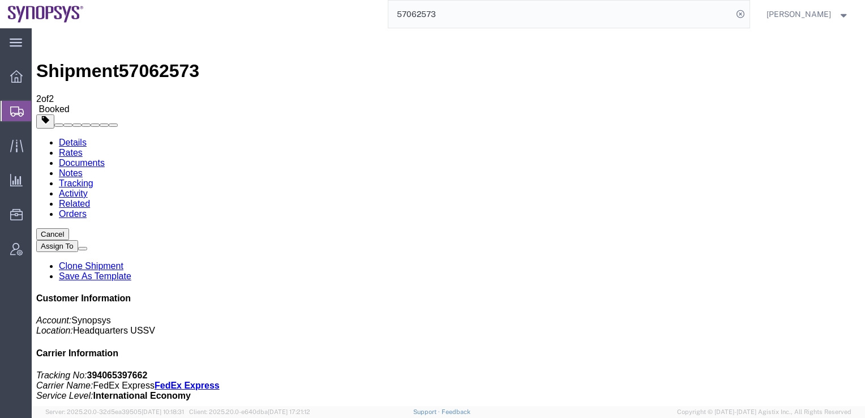
click at [93, 178] on link "Tracking" at bounding box center [76, 183] width 35 height 10
click at [90, 199] on link "Related" at bounding box center [74, 204] width 31 height 10
click at [88, 189] on link "Activity" at bounding box center [73, 194] width 29 height 10
click at [90, 199] on link "Related" at bounding box center [74, 204] width 31 height 10
click at [83, 148] on link "Rates" at bounding box center [71, 153] width 24 height 10
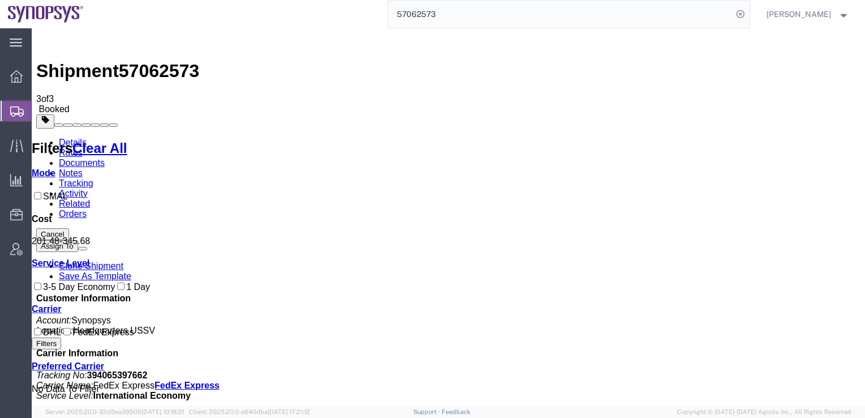
click at [83, 168] on link "Notes" at bounding box center [71, 173] width 24 height 10
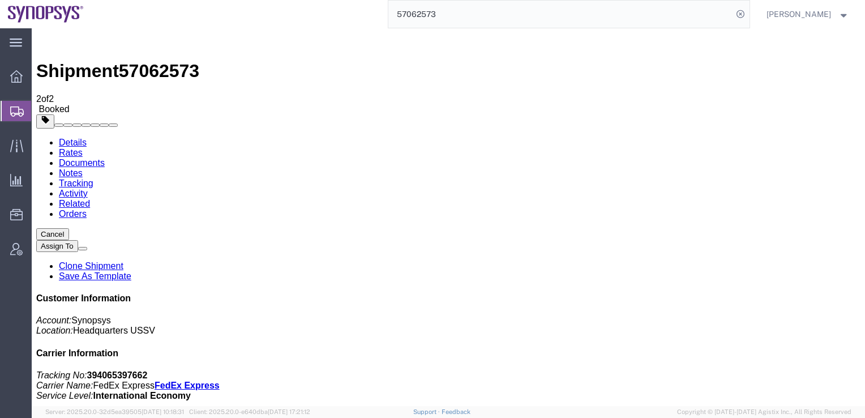
click at [93, 178] on link "Tracking" at bounding box center [76, 183] width 35 height 10
click at [88, 189] on link "Activity" at bounding box center [73, 194] width 29 height 10
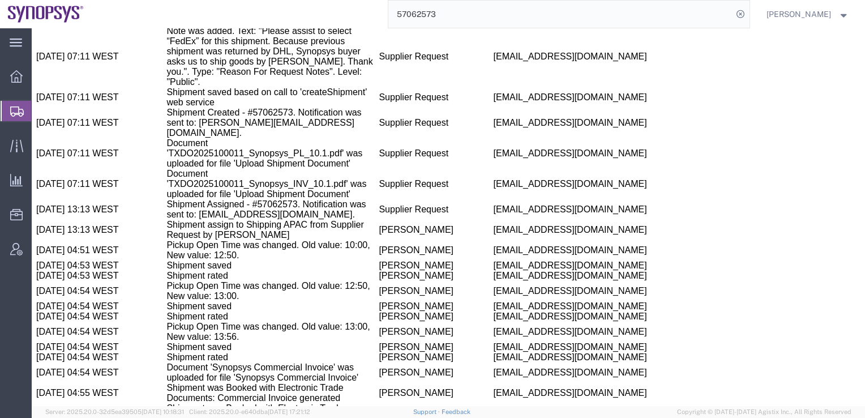
scroll to position [859, 0]
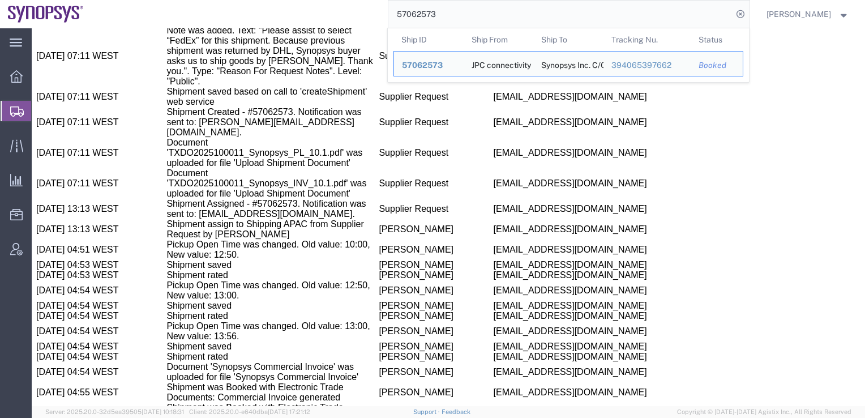
drag, startPoint x: 473, startPoint y: 12, endPoint x: 383, endPoint y: 9, distance: 89.5
click at [383, 9] on div "57062573 Ship ID Ship From Ship To Tracking Nu. Status Ship ID 57062573 Ship Fr…" at bounding box center [421, 14] width 659 height 28
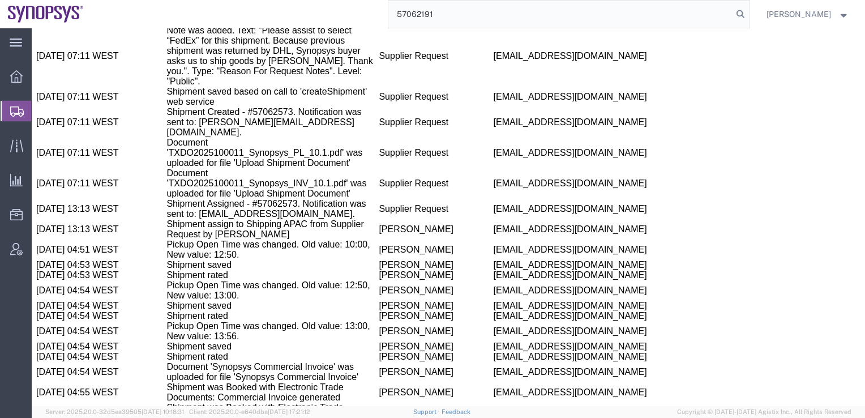
type input "57062191"
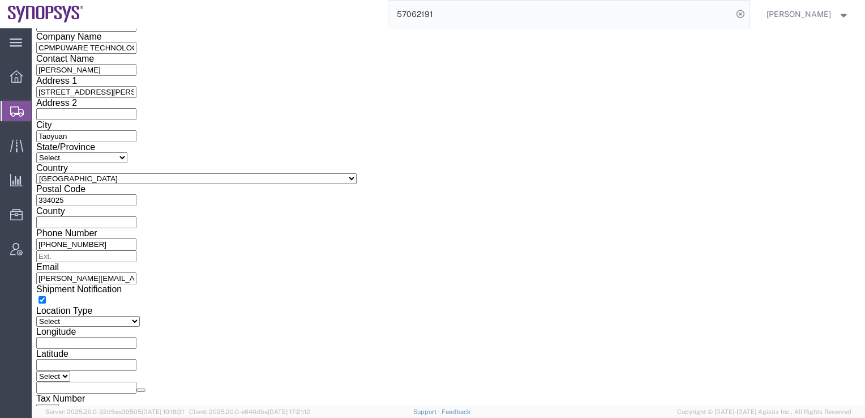
scroll to position [502, 0]
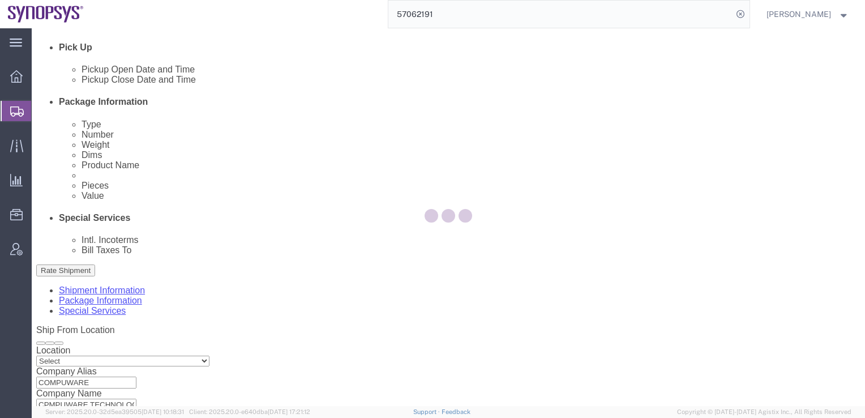
select select "63098"
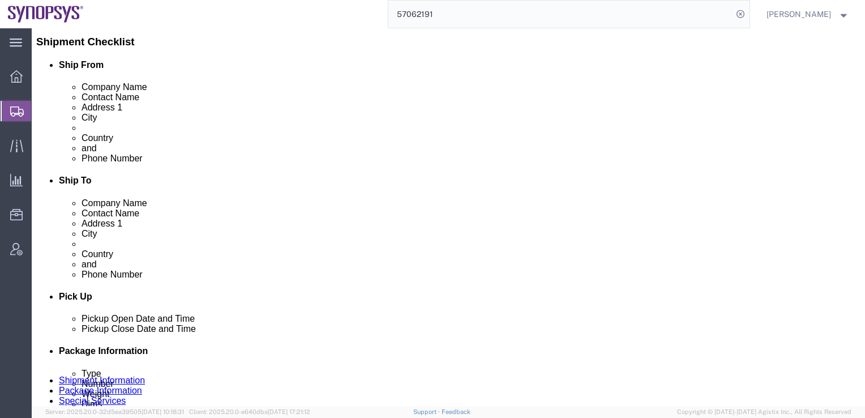
scroll to position [257, 0]
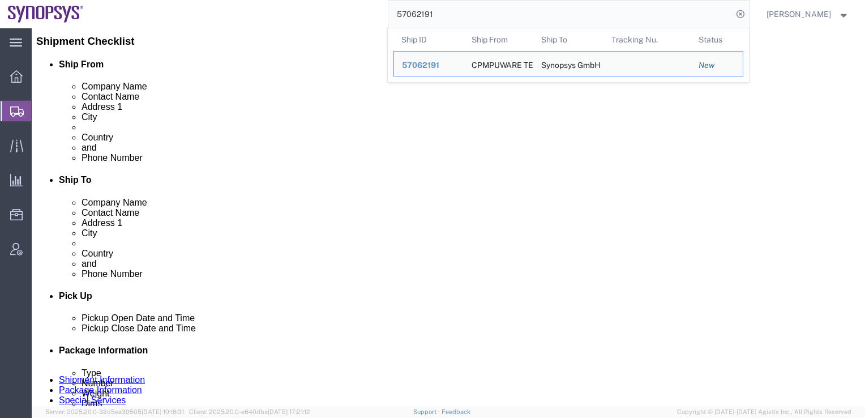
click link "Package Information"
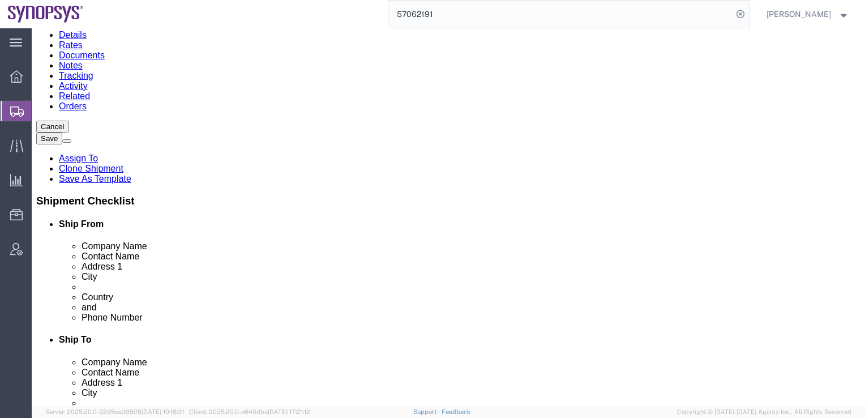
scroll to position [78, 0]
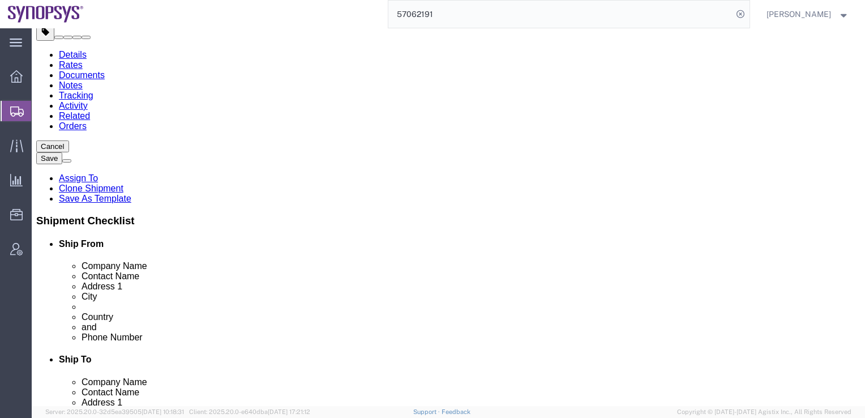
drag, startPoint x: 134, startPoint y: 165, endPoint x: 116, endPoint y: 162, distance: 18.9
click input "2"
type input "1"
click div "Previous Continue"
click dd "2.00 Carton"
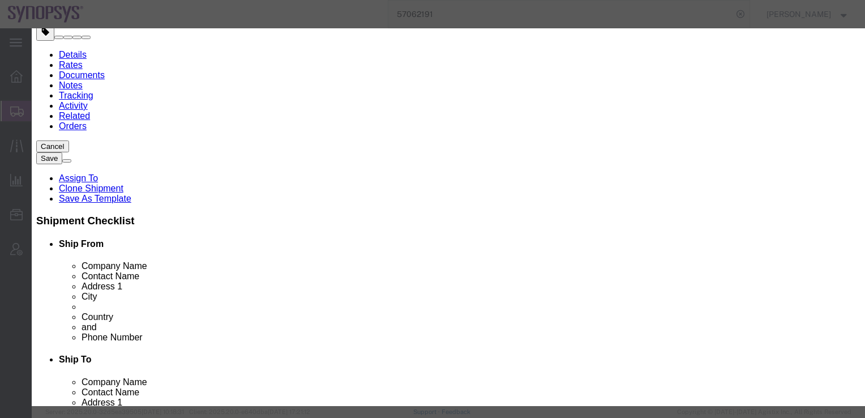
click select "Select Bag Barrels 100Board Feet Bottle Box Blister Pack Carats Can Capsule Car…"
select select "PC"
click select "Select Bag Barrels 100Board Feet Bottle Box Blister Pack Carats Can Capsule Car…"
drag, startPoint x: 264, startPoint y: 225, endPoint x: 268, endPoint y: 110, distance: 114.5
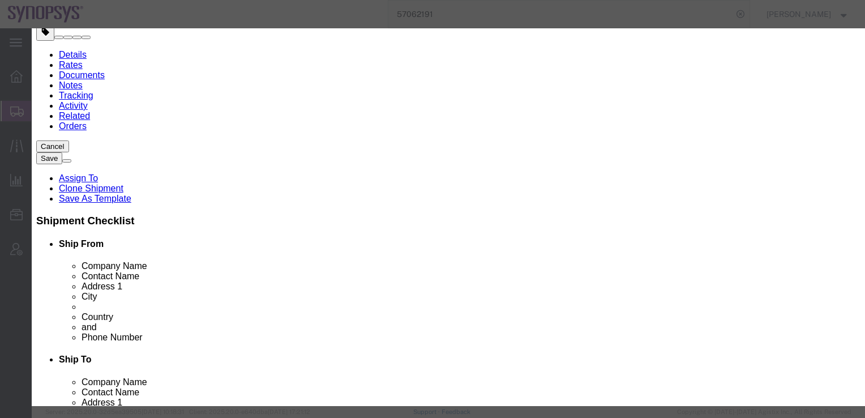
type input "85044.40"
click link "8504.40"
click button "Save & Close"
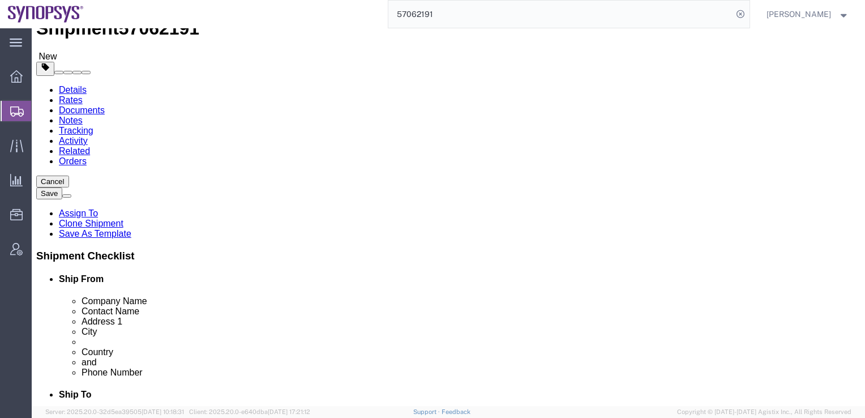
scroll to position [39, 0]
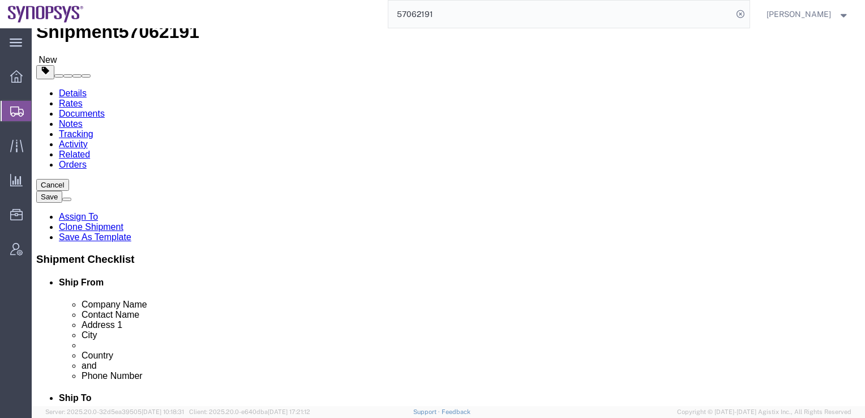
click link "Special Services"
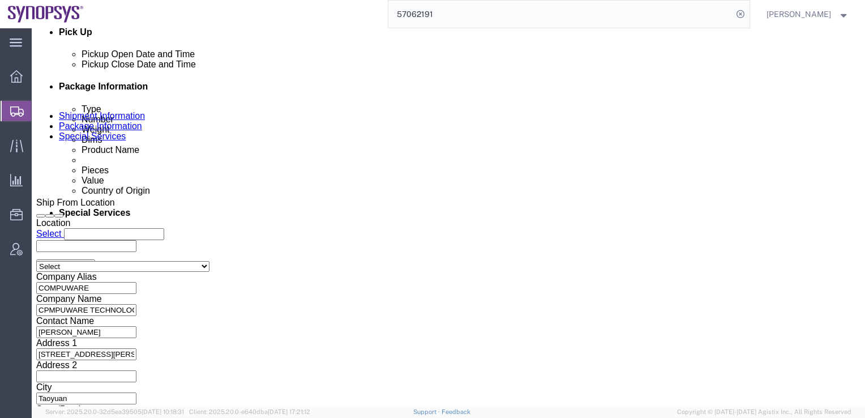
scroll to position [525, 0]
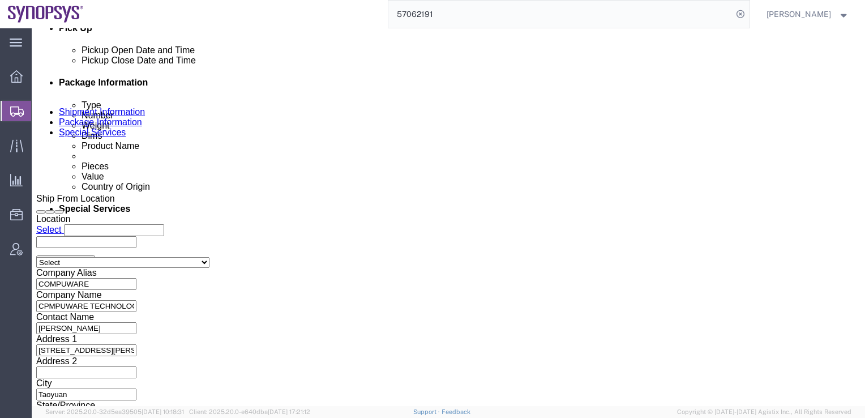
click select "Select Carriage Insurance Paid Carriage Paid To Cost and Freight Cost Insurance…"
click label "Account #"
click select "Select Carriage Insurance Paid Carriage Paid To Cost and Freight Cost Insurance…"
select select "DAP"
click select "Select Carriage Insurance Paid Carriage Paid To Cost and Freight Cost Insurance…"
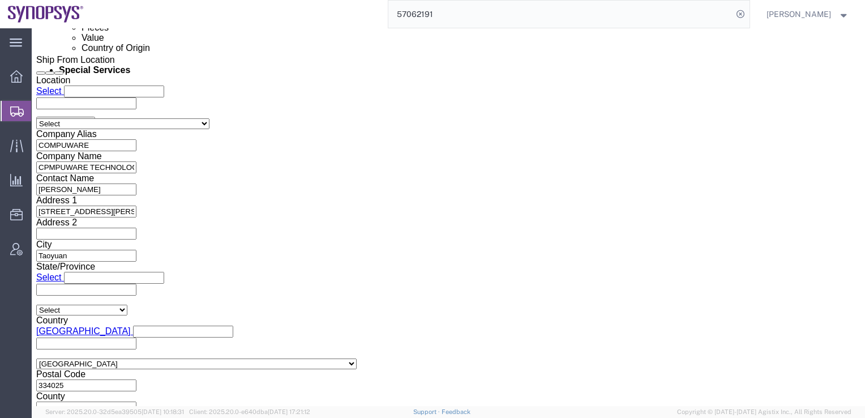
scroll to position [691, 0]
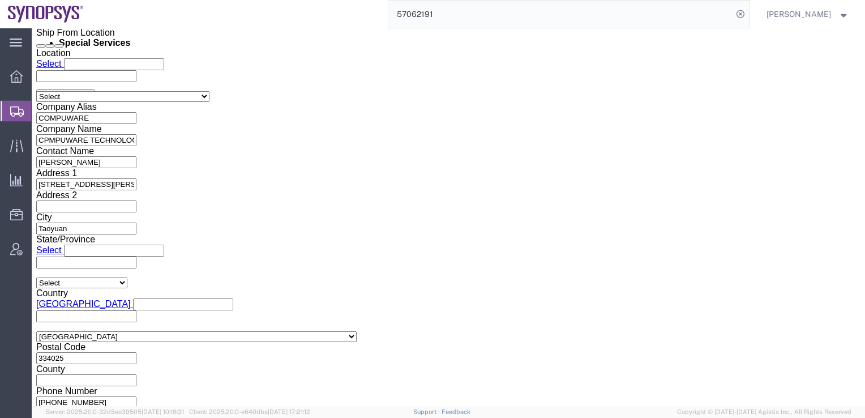
click input "text"
paste input "[PERSON_NAME][EMAIL_ADDRESS][PERSON_NAME][DOMAIN_NAME]"
type input "[PERSON_NAME][EMAIL_ADDRESS][PERSON_NAME][DOMAIN_NAME]"
click div "To [PERSON_NAME][EMAIL_ADDRESS][PERSON_NAME][DOMAIN_NAME] (new) Include shippin…"
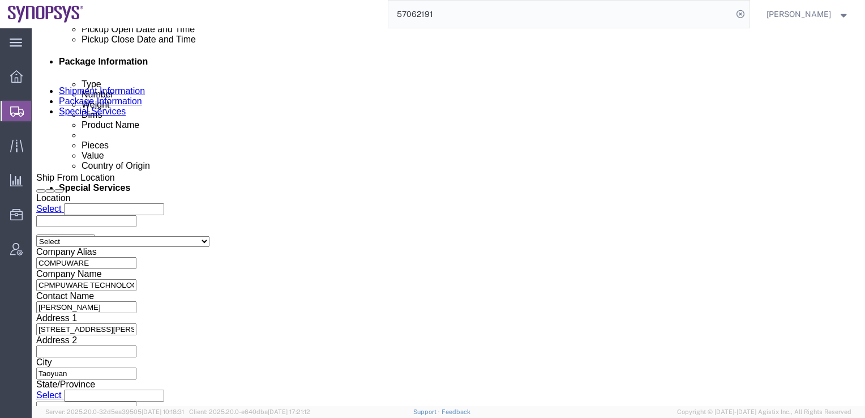
scroll to position [539, 0]
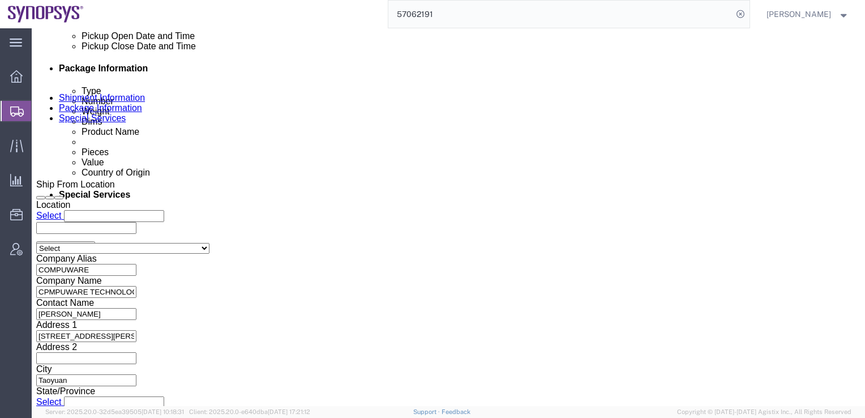
click link "Shipment Information"
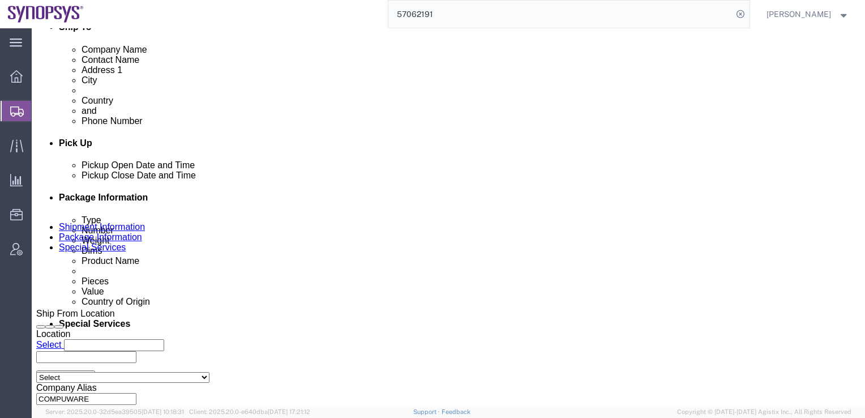
scroll to position [370, 0]
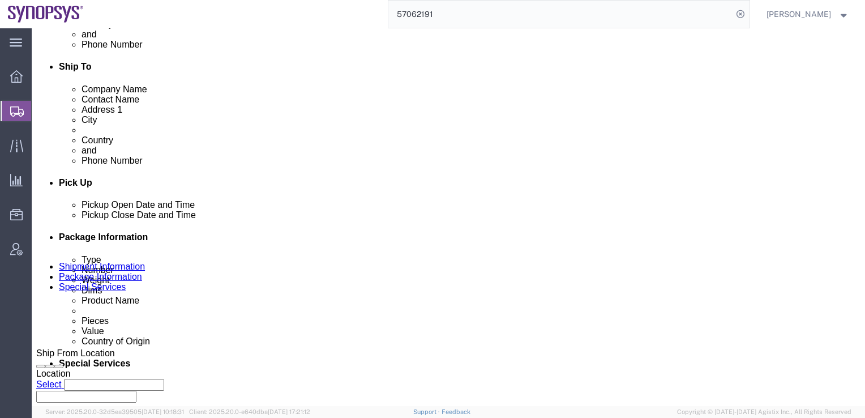
click div "[DATE] 1:12 PM"
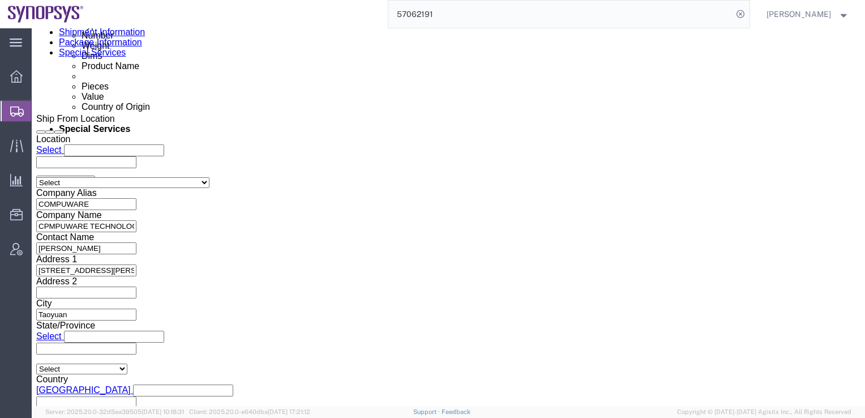
click input "2:12 PM"
type input "2:30 PM"
click button "Apply"
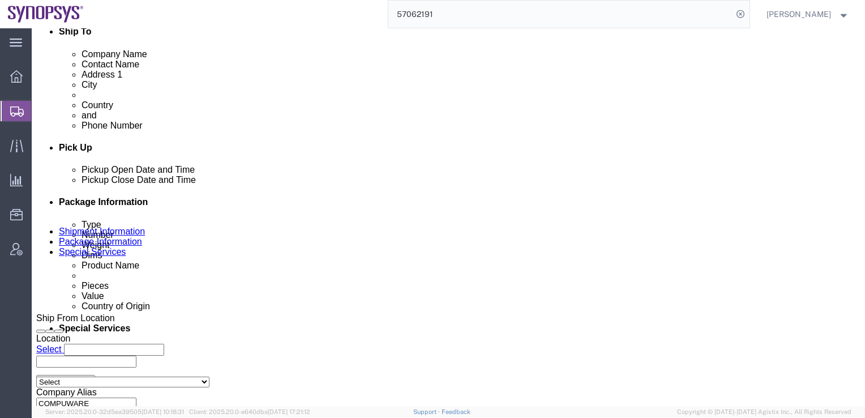
scroll to position [406, 0]
click div "[DATE] 3:30 PM"
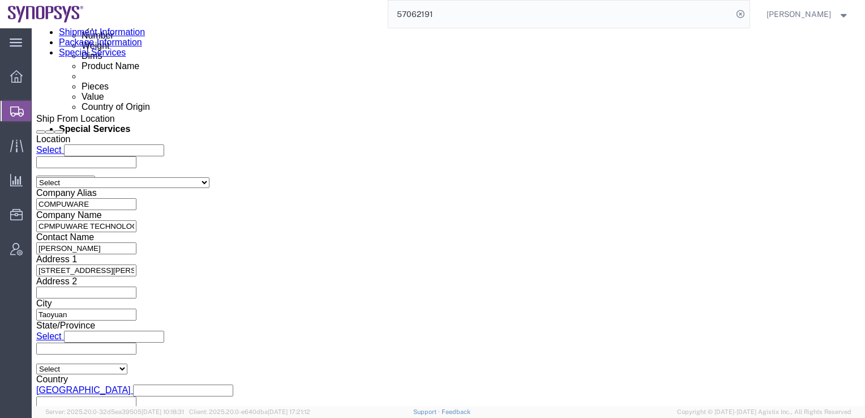
click input "5:30 PM"
type input "4:30 PM"
click button "Apply"
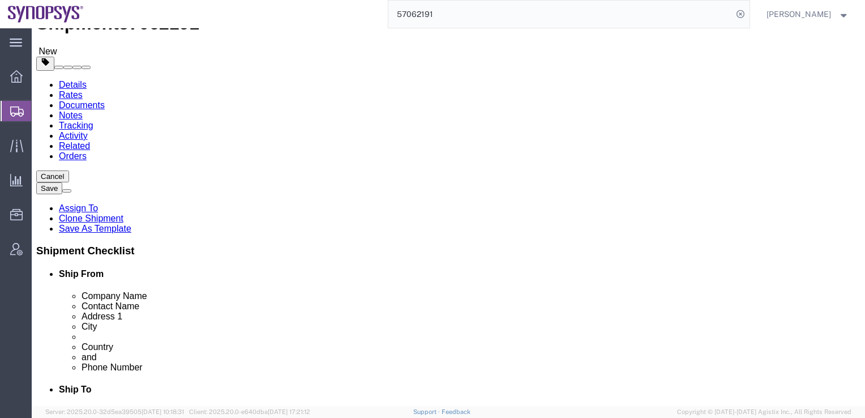
scroll to position [53, 0]
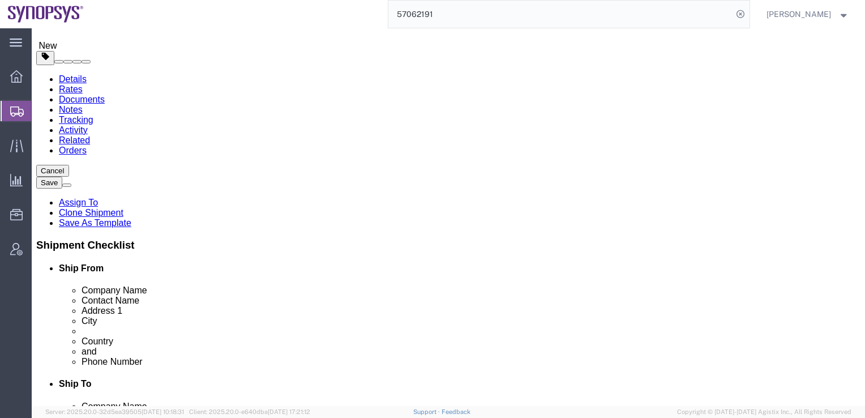
drag, startPoint x: 571, startPoint y: 356, endPoint x: 437, endPoint y: 353, distance: 133.7
click input "[PERSON_NAME][EMAIL_ADDRESS][PERSON_NAME][DOMAIN_NAME]"
click button "Rate Shipment"
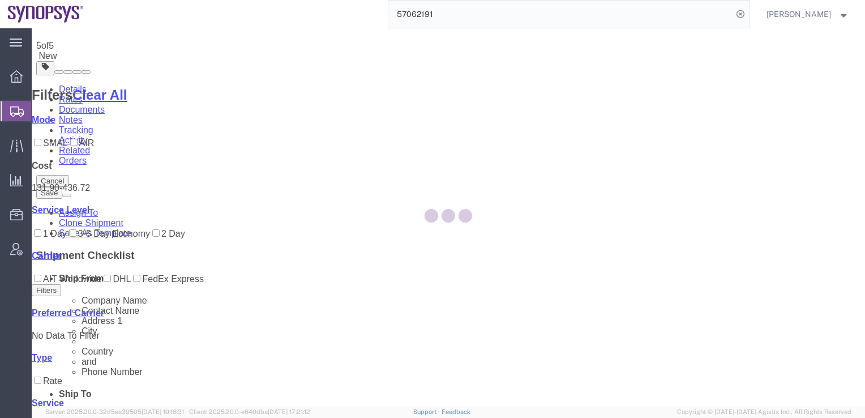
scroll to position [0, 0]
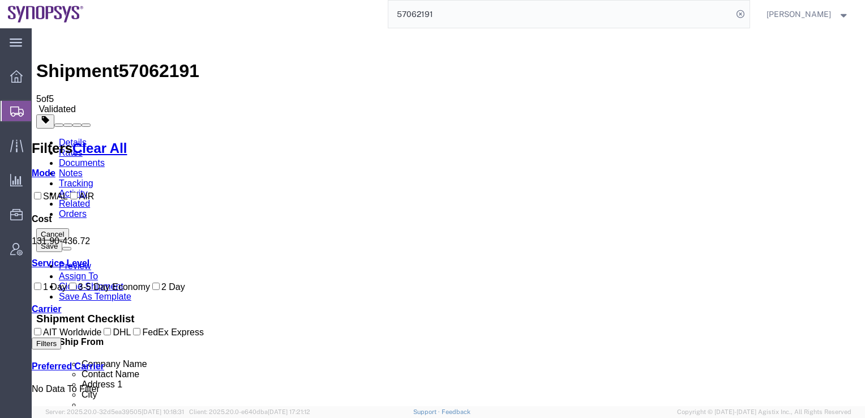
click at [59, 138] on link "Details" at bounding box center [73, 143] width 28 height 10
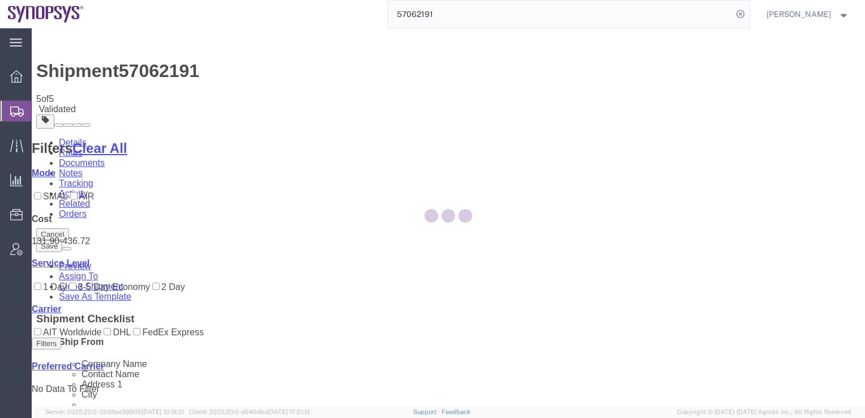
select select "63098"
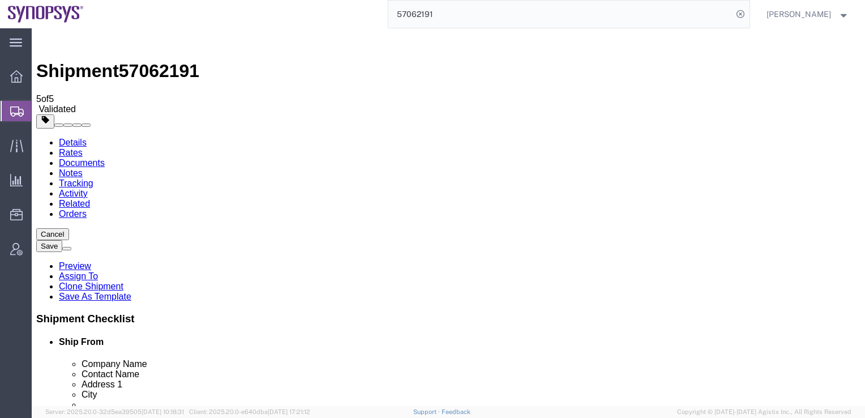
scroll to position [0, 33]
drag, startPoint x: 214, startPoint y: 255, endPoint x: 284, endPoint y: 251, distance: 70.9
click div "[STREET_ADDRESS][PERSON_NAME] (R.O.C.)"
click input "text"
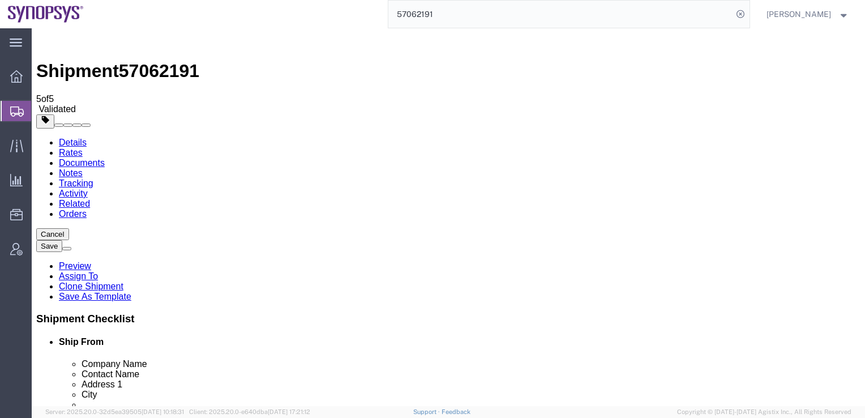
paste input "[GEOGRAPHIC_DATA], [GEOGRAPHIC_DATA] (R.O.C.)"
type input "[GEOGRAPHIC_DATA]"
drag, startPoint x: 214, startPoint y: 254, endPoint x: 372, endPoint y: 249, distance: 158.1
click div "Ship From Location Location Select Select My Profile Location [GEOGRAPHIC_DATA]…"
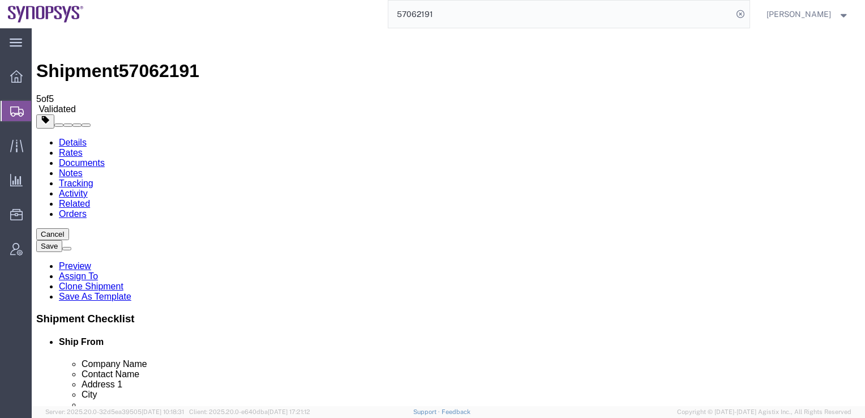
scroll to position [0, 0]
click input "[STREET_ADDRESS][PERSON_NAME]"
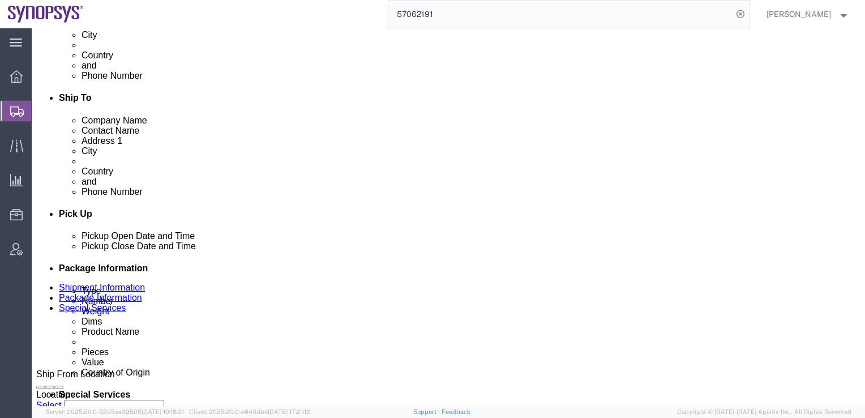
scroll to position [366, 0]
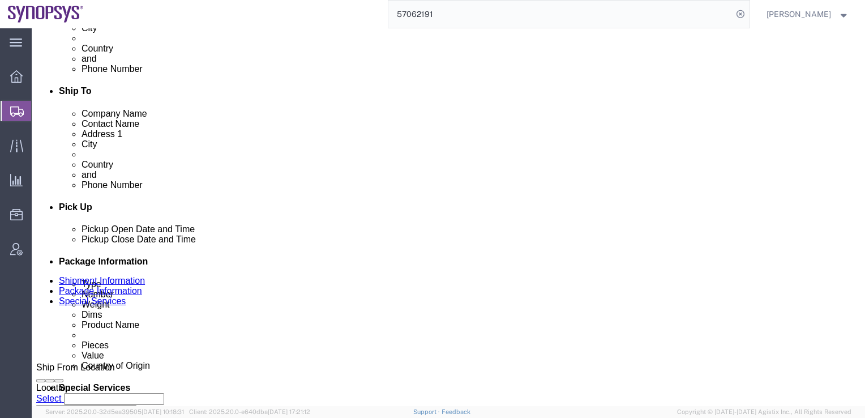
type input "[STREET_ADDRESS][PERSON_NAME]"
click button "Rate Shipment"
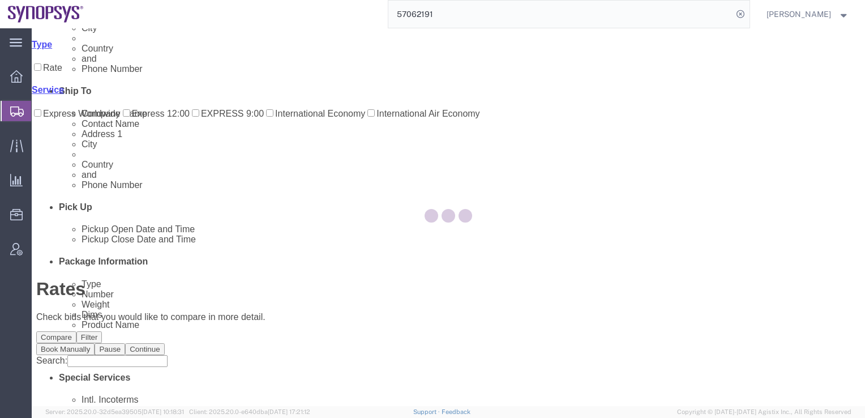
scroll to position [0, 0]
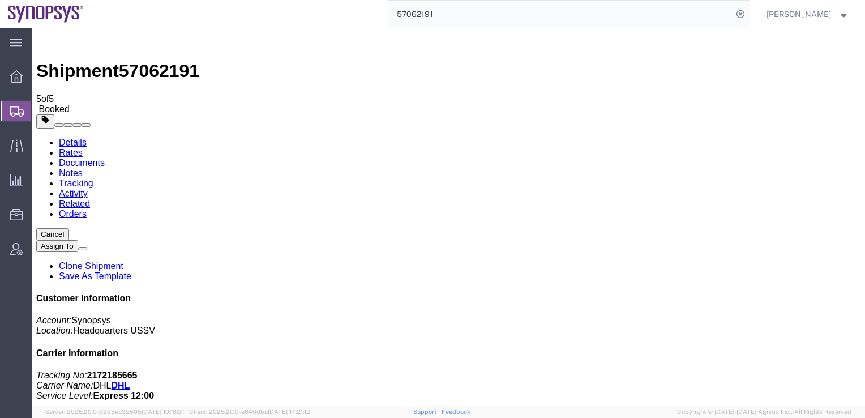
click at [70, 138] on link "Details" at bounding box center [73, 143] width 28 height 10
click link "Schedule pickup request"
